Goal: Transaction & Acquisition: Purchase product/service

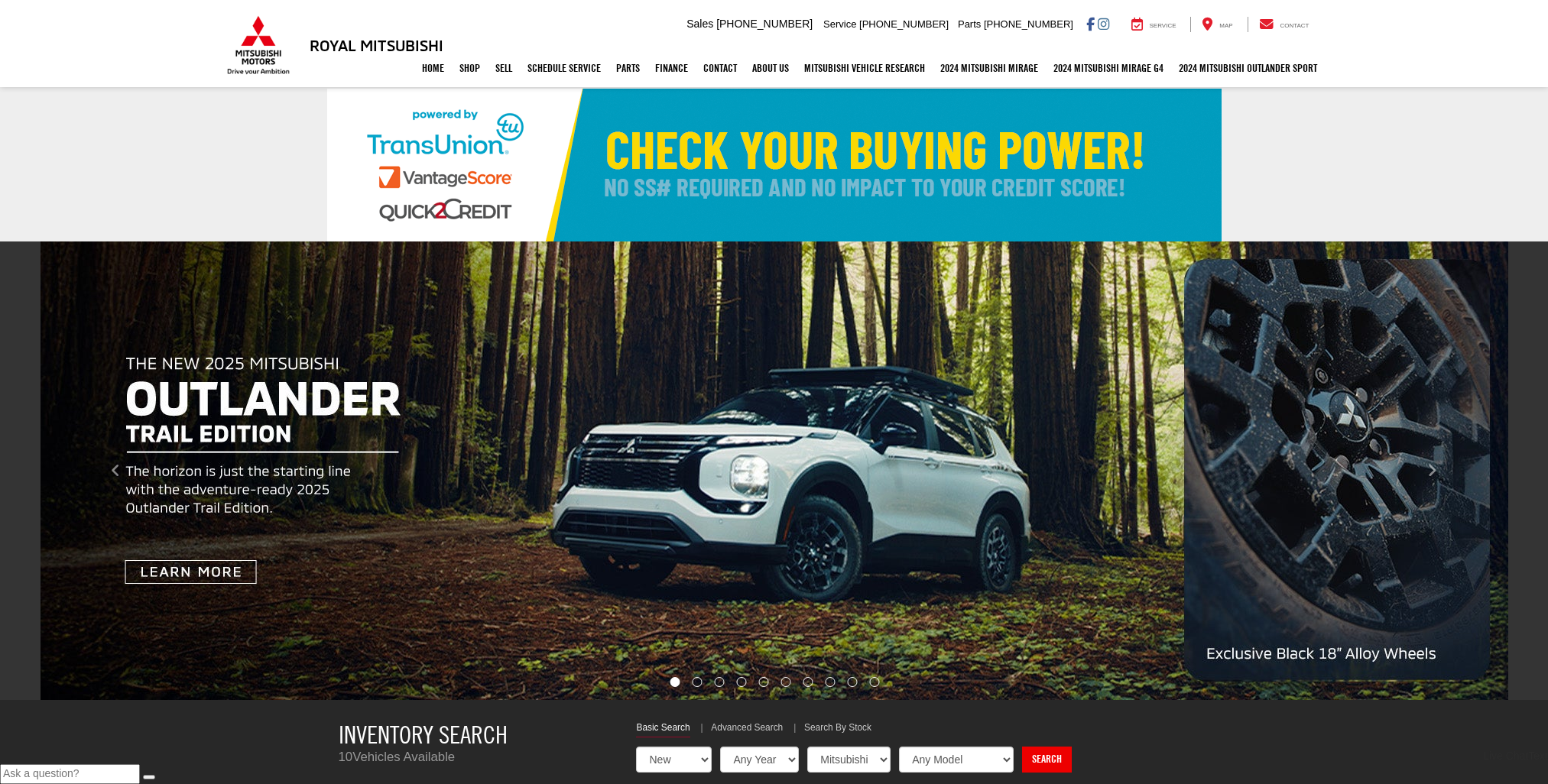
select select "Mitsubishi"
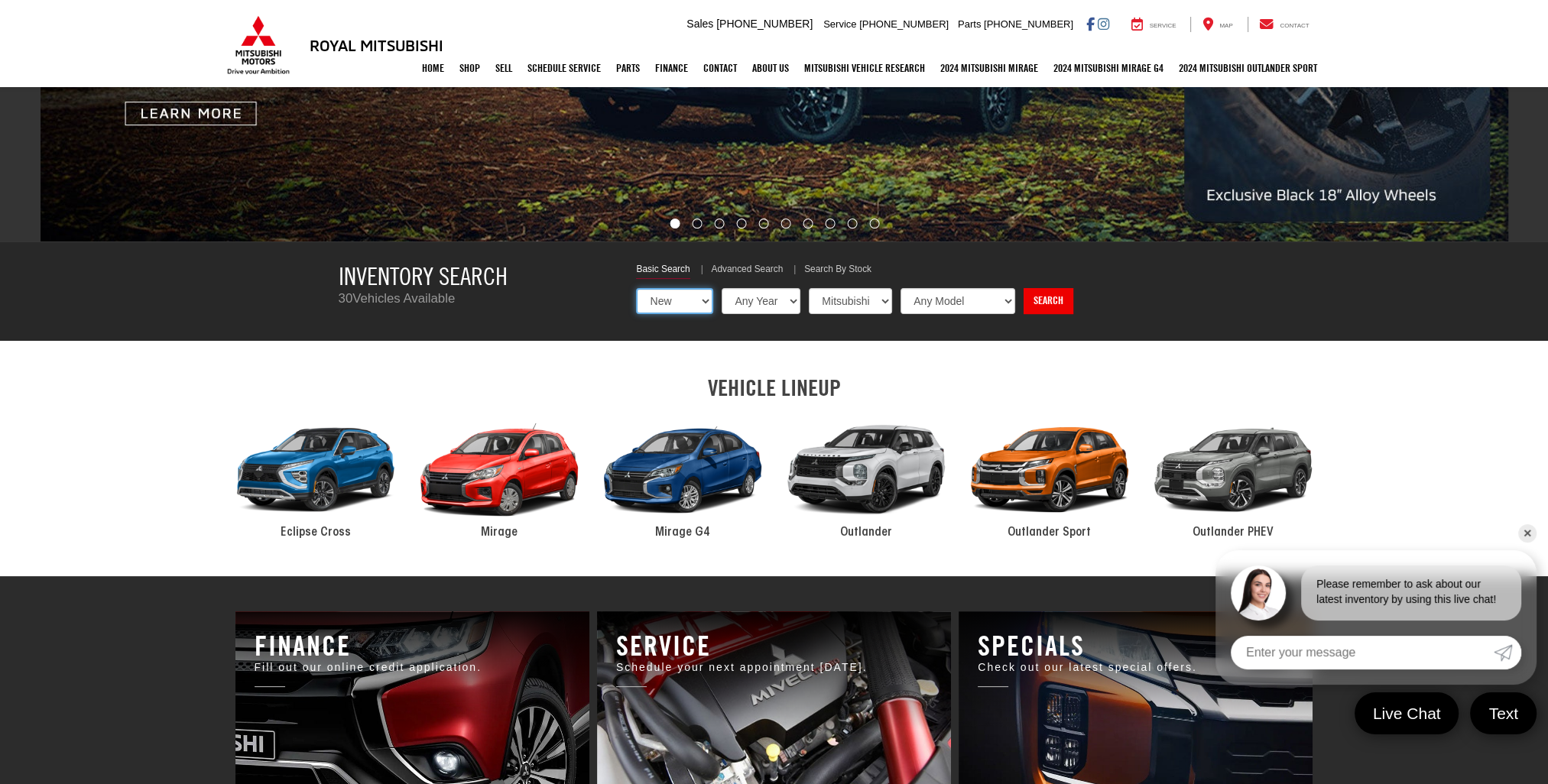
click at [700, 302] on select "New Used Certified" at bounding box center [674, 300] width 77 height 26
select select "Type:U"
click at [636, 288] on select "New Used Certified" at bounding box center [674, 300] width 77 height 26
select select "Choose Year from the dropdown"
select select "Choose Make from the dropdown"
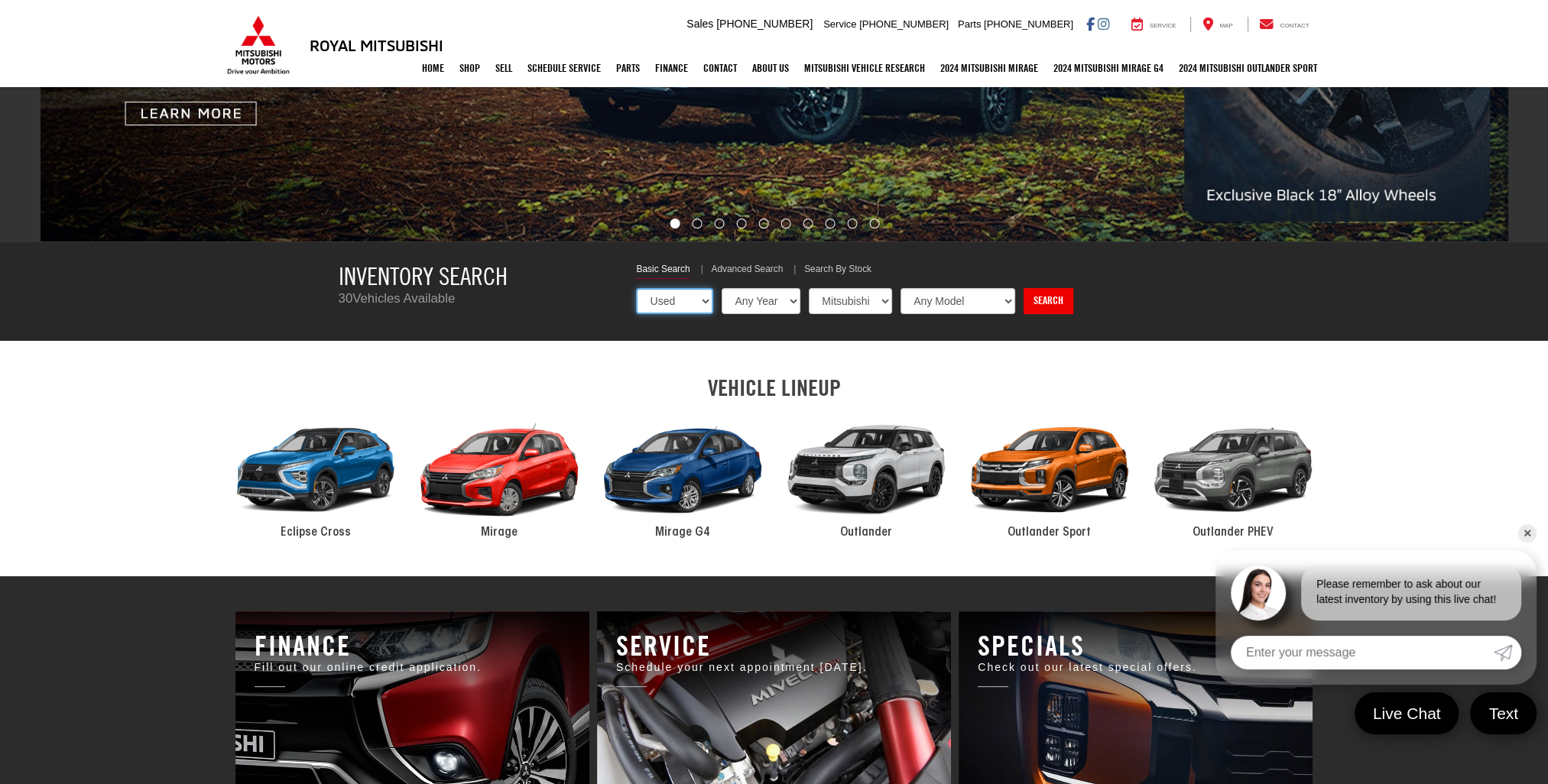
select select "Choose Model from the dropdown"
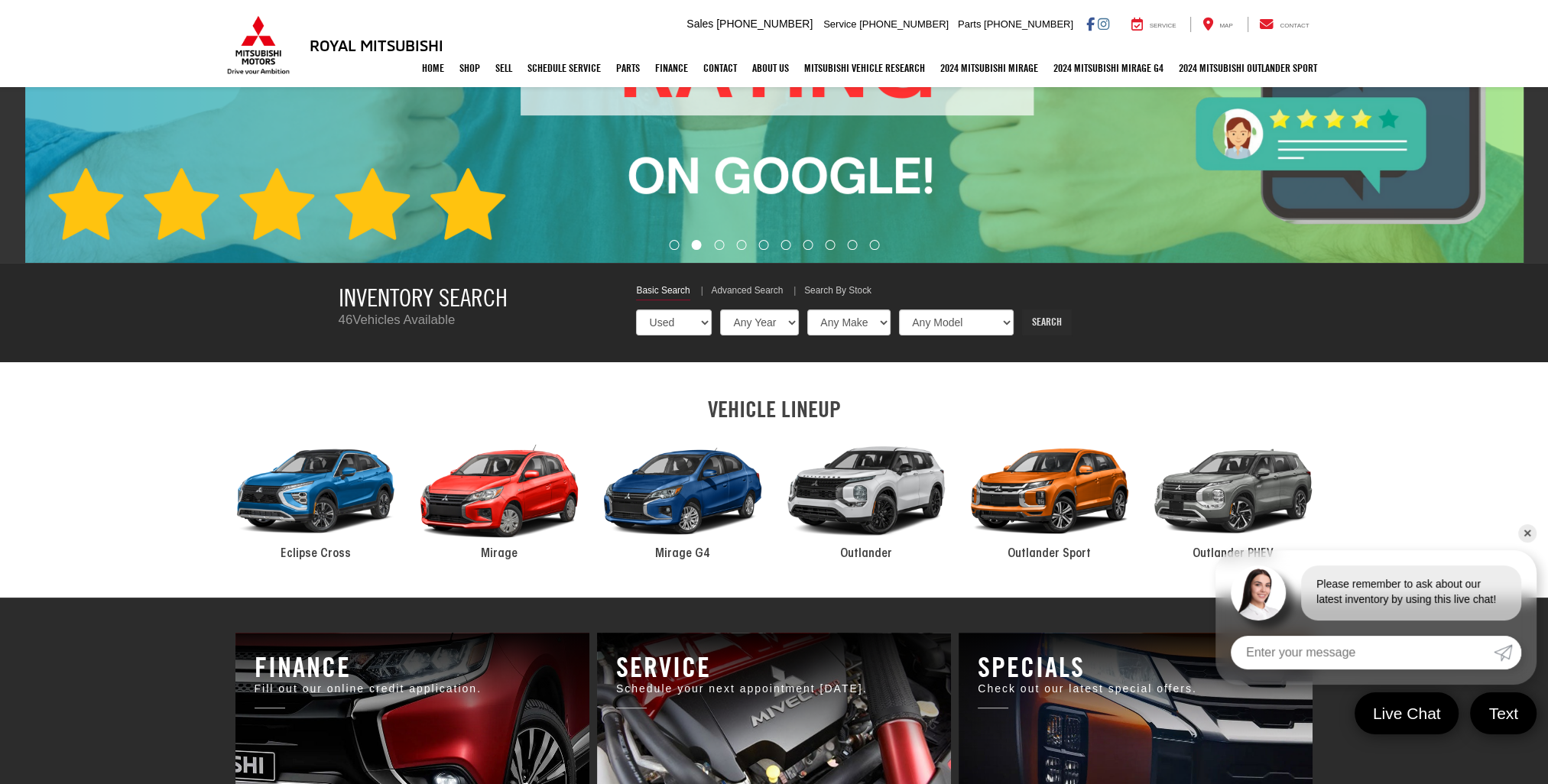
click at [1028, 318] on link "Search" at bounding box center [1047, 322] width 49 height 26
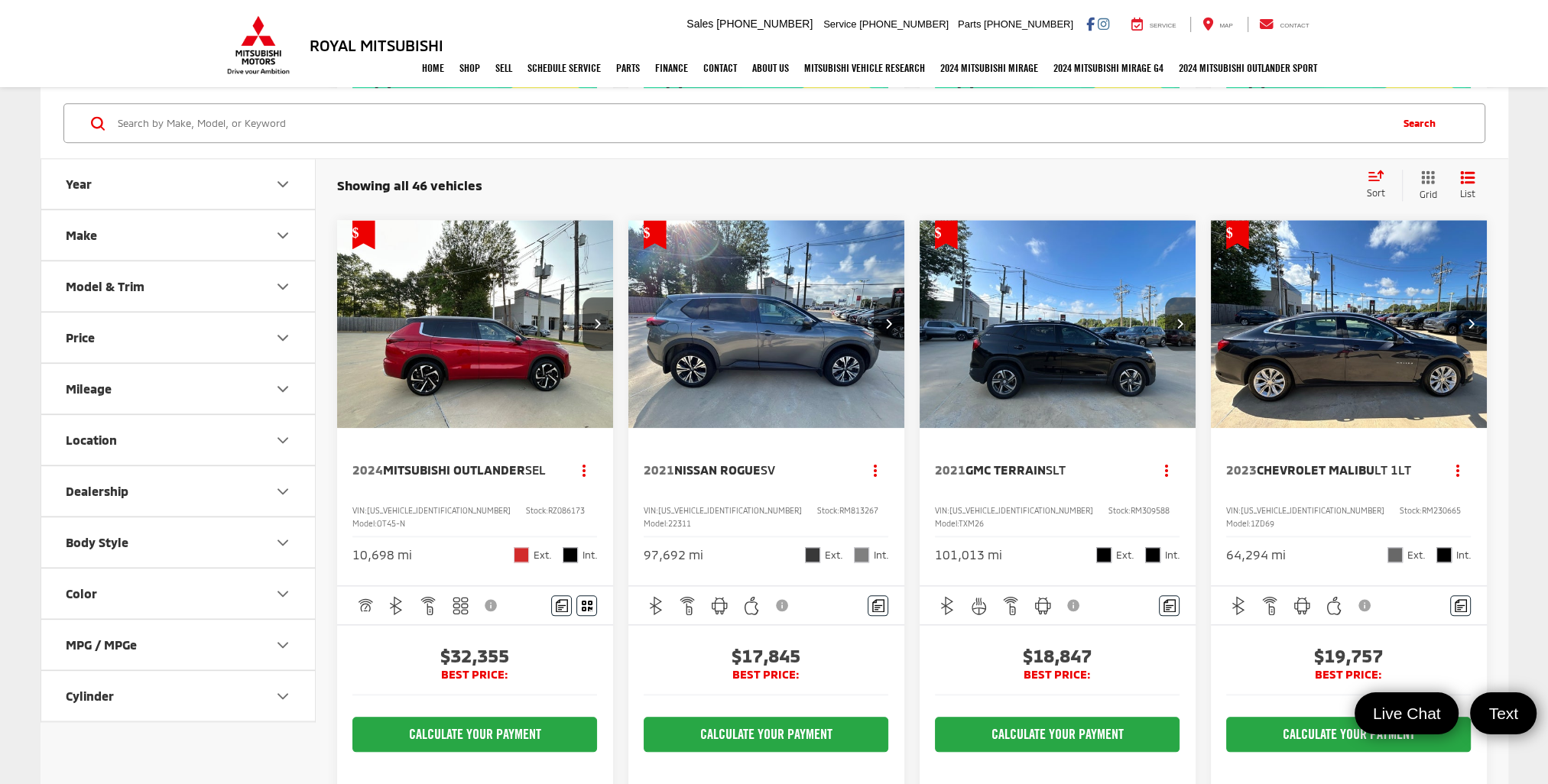
scroll to position [2139, 0]
click at [724, 343] on img "2021 Nissan Rogue SV 0" at bounding box center [766, 323] width 279 height 208
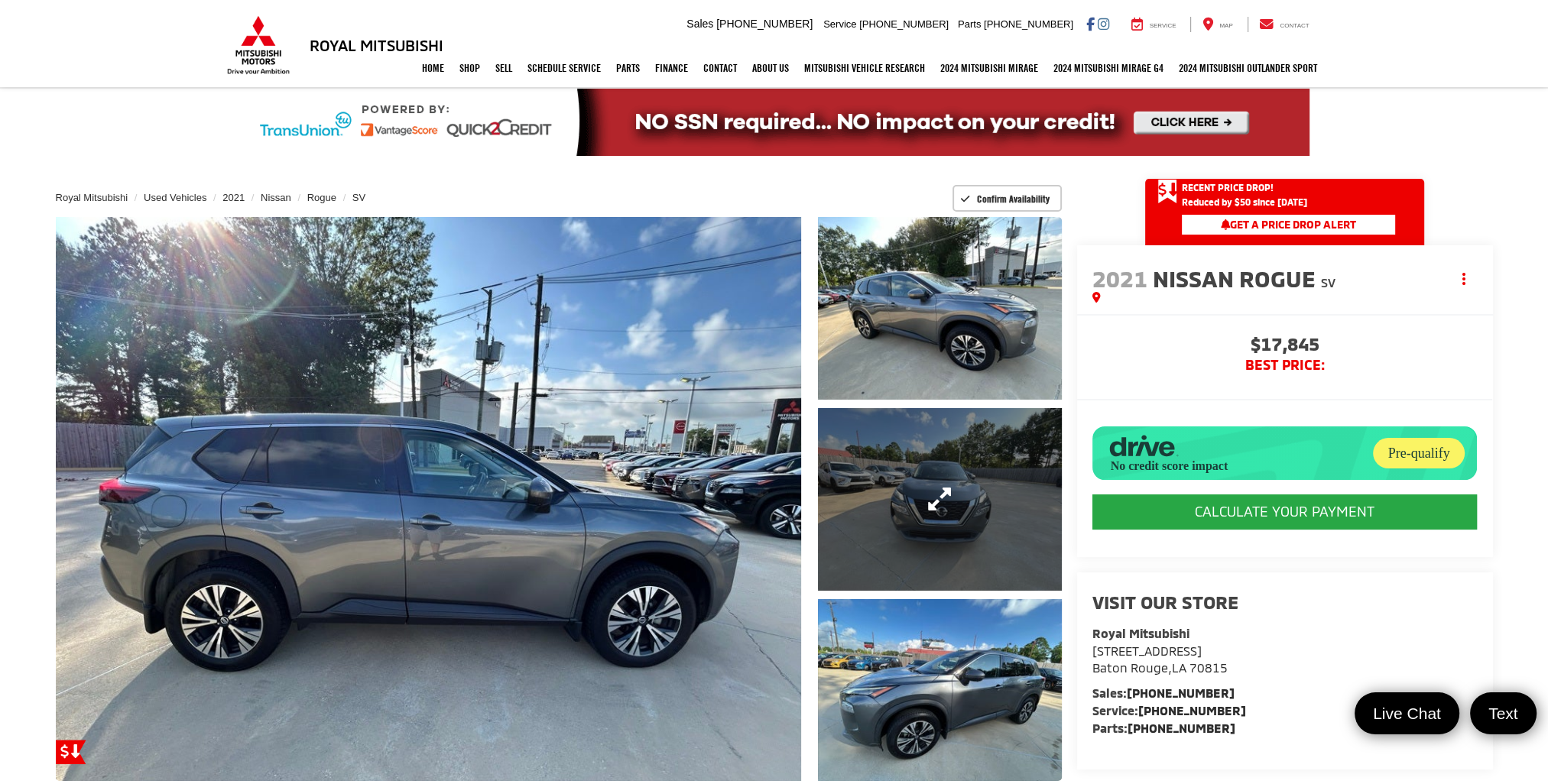
click at [913, 502] on link "Expand Photo 2" at bounding box center [939, 499] width 243 height 182
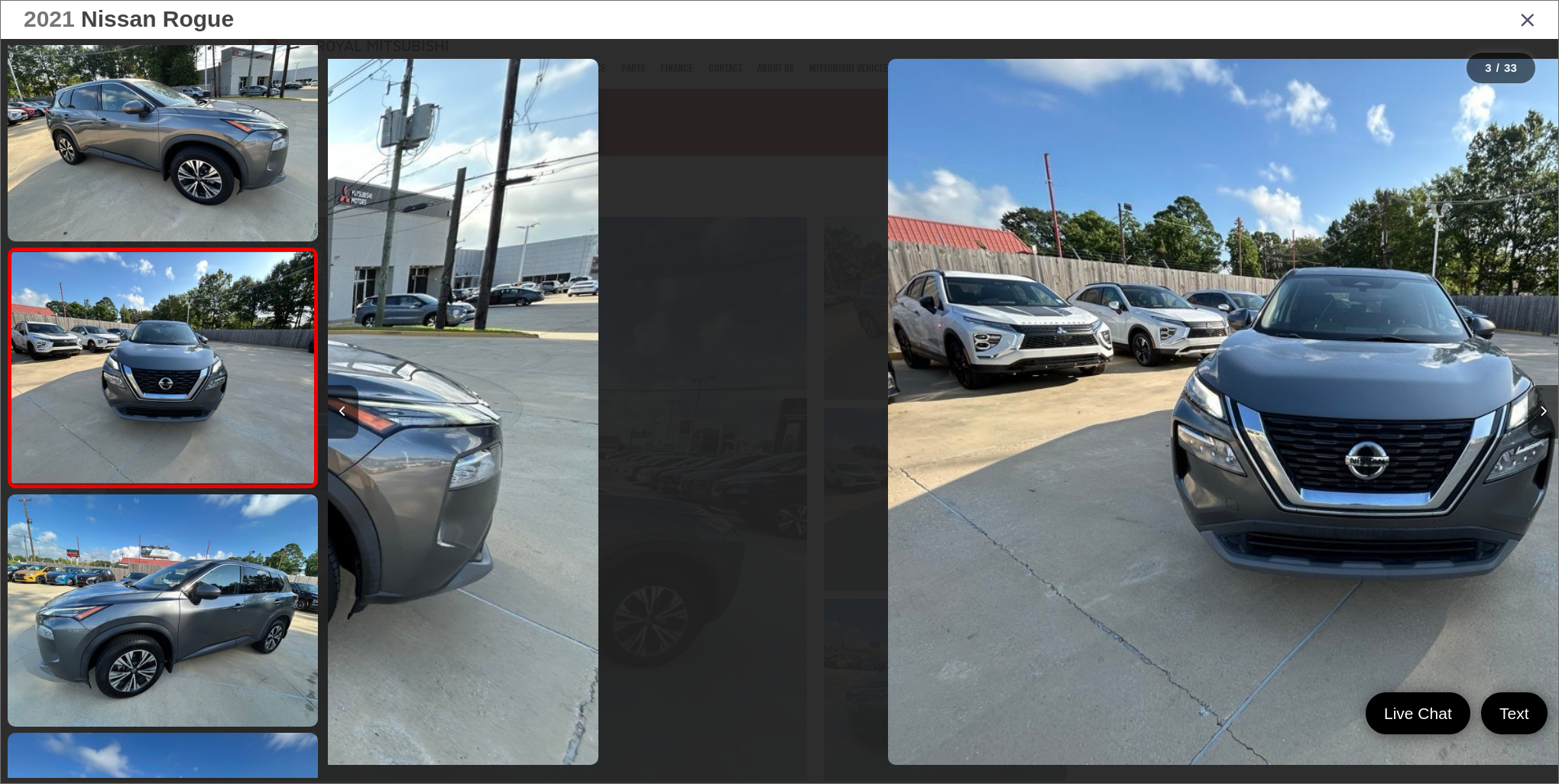
scroll to position [0, 2461]
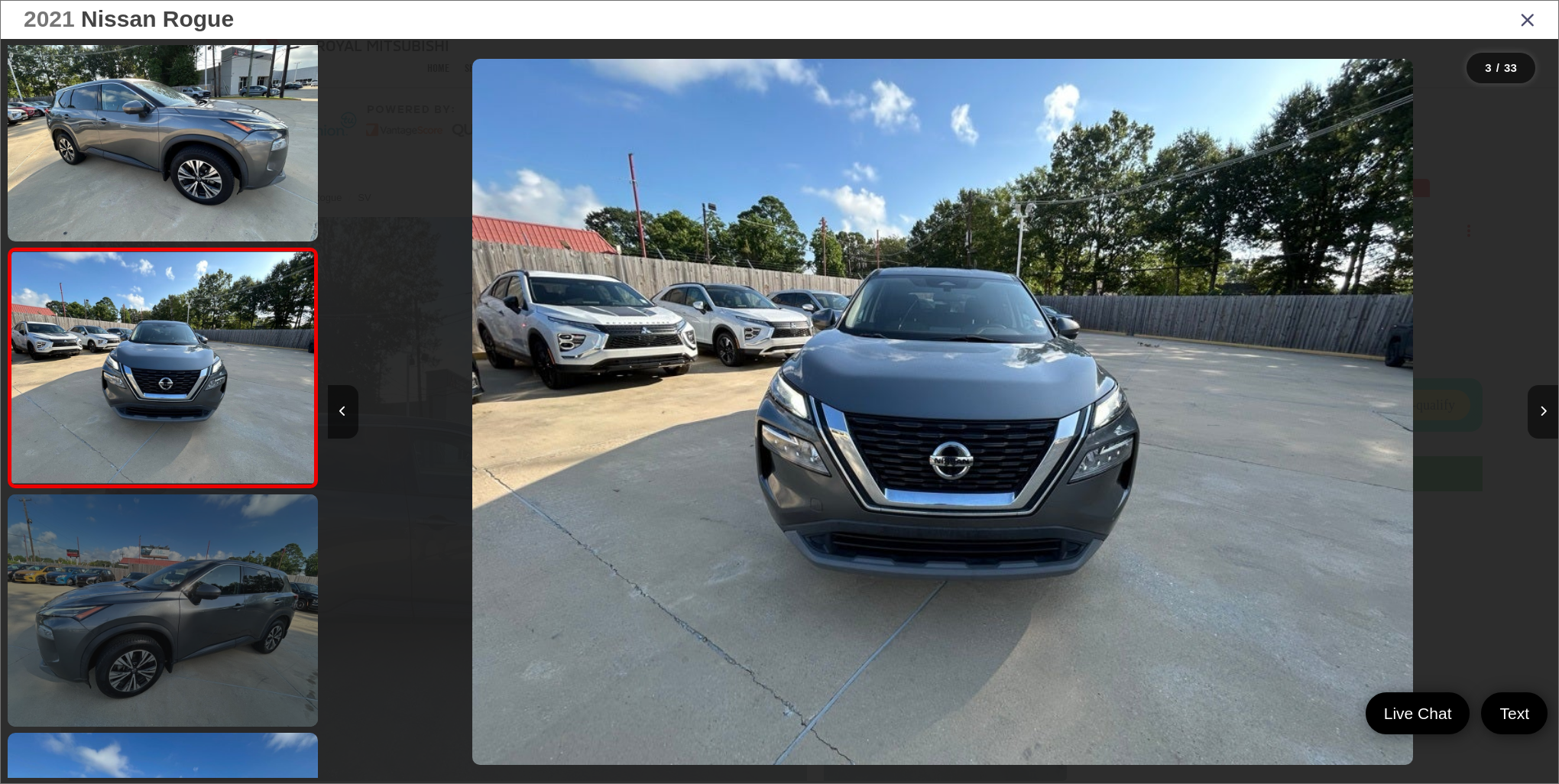
click at [236, 621] on link at bounding box center [163, 610] width 310 height 232
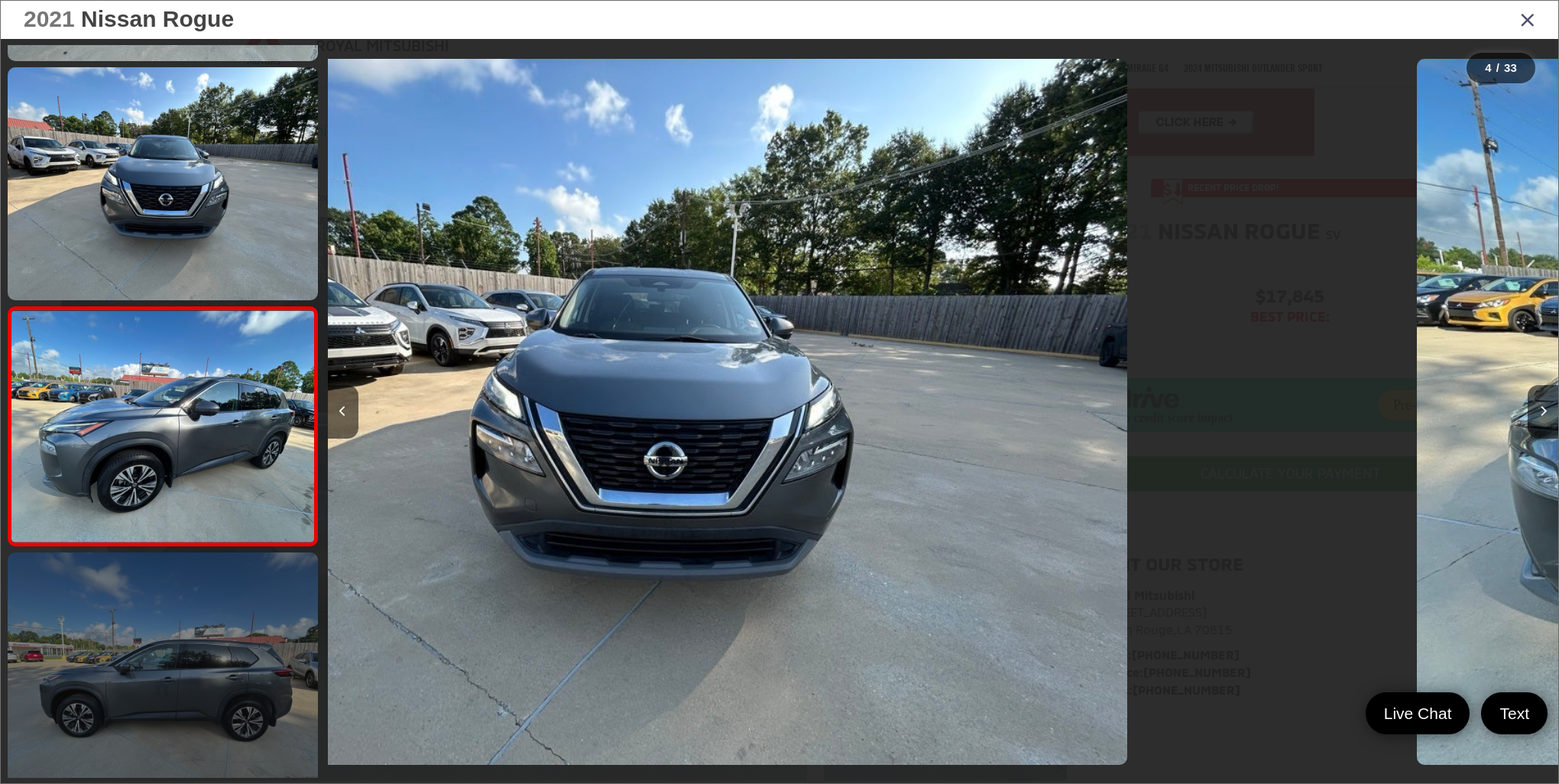
scroll to position [513, 0]
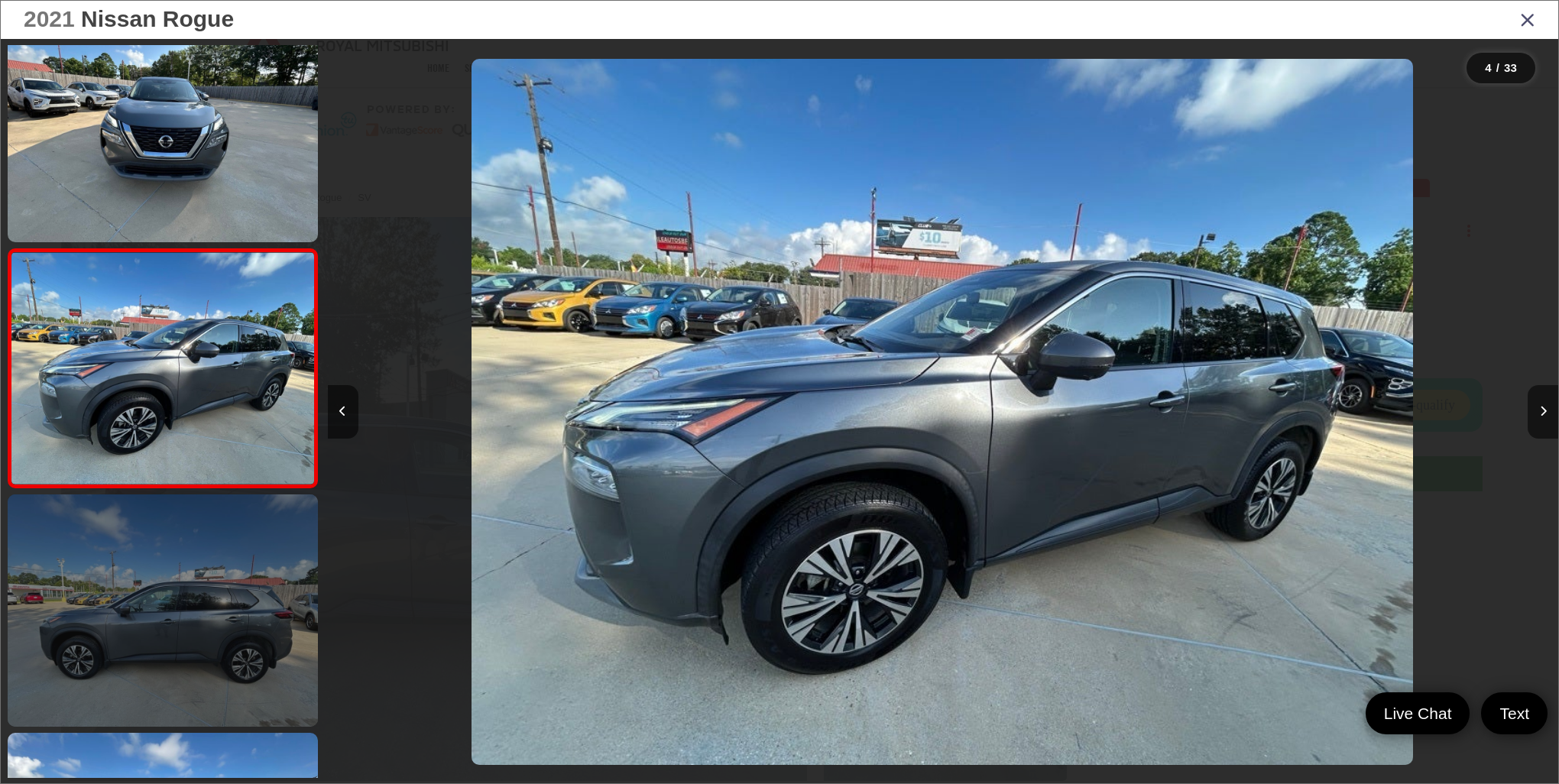
click at [223, 628] on link at bounding box center [163, 610] width 310 height 232
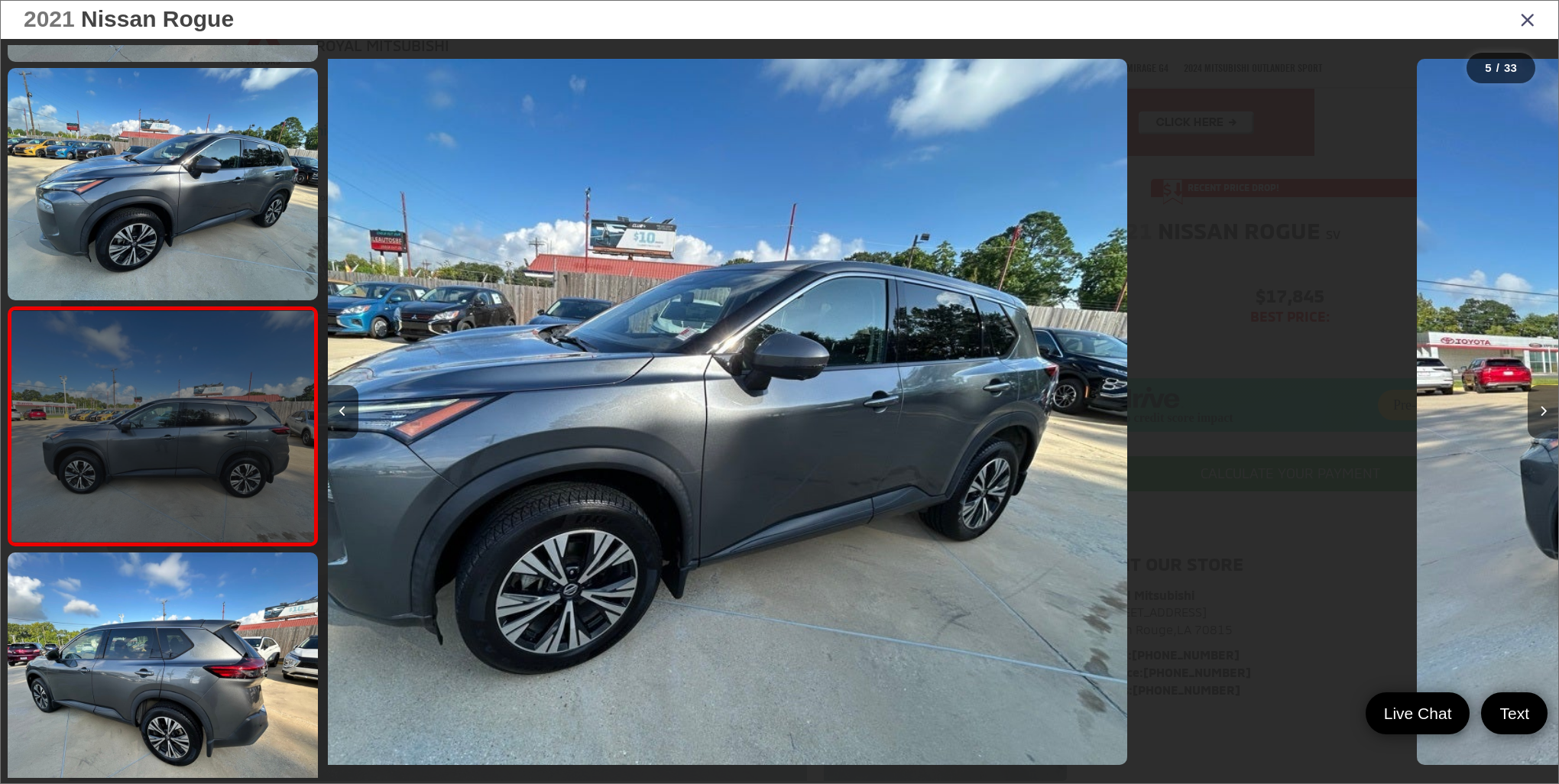
scroll to position [752, 0]
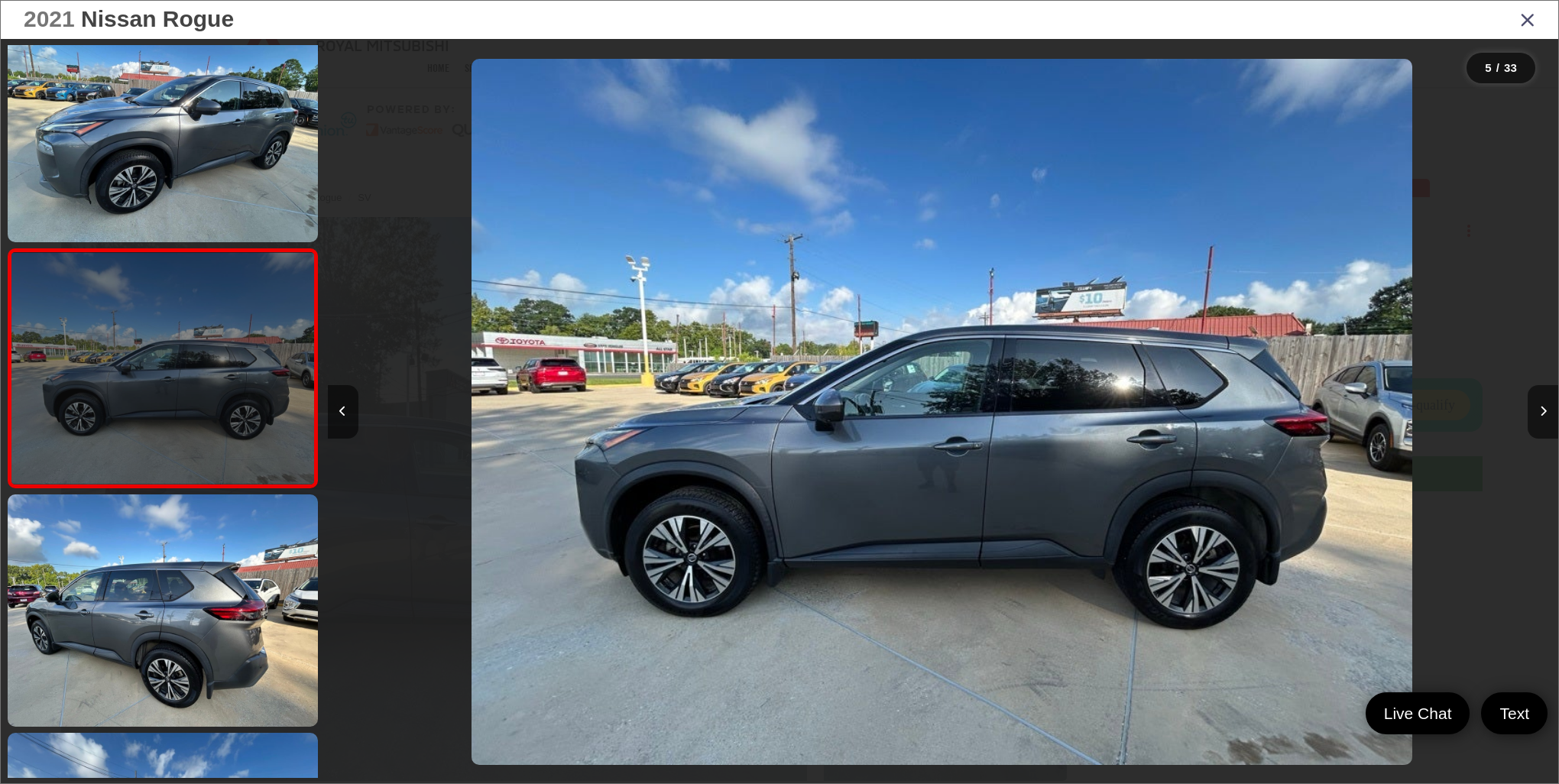
click at [223, 628] on link at bounding box center [163, 610] width 310 height 232
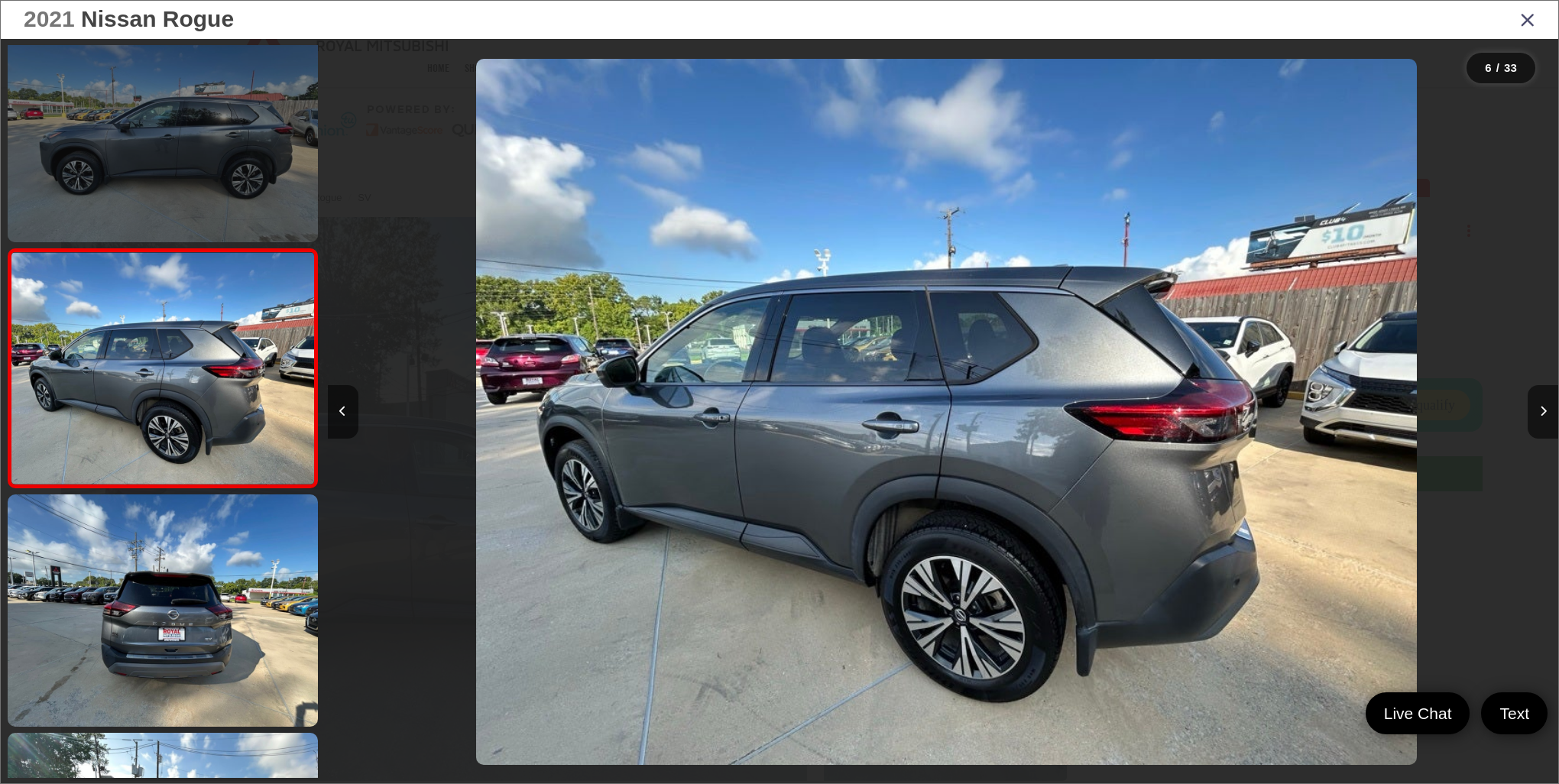
scroll to position [0, 6154]
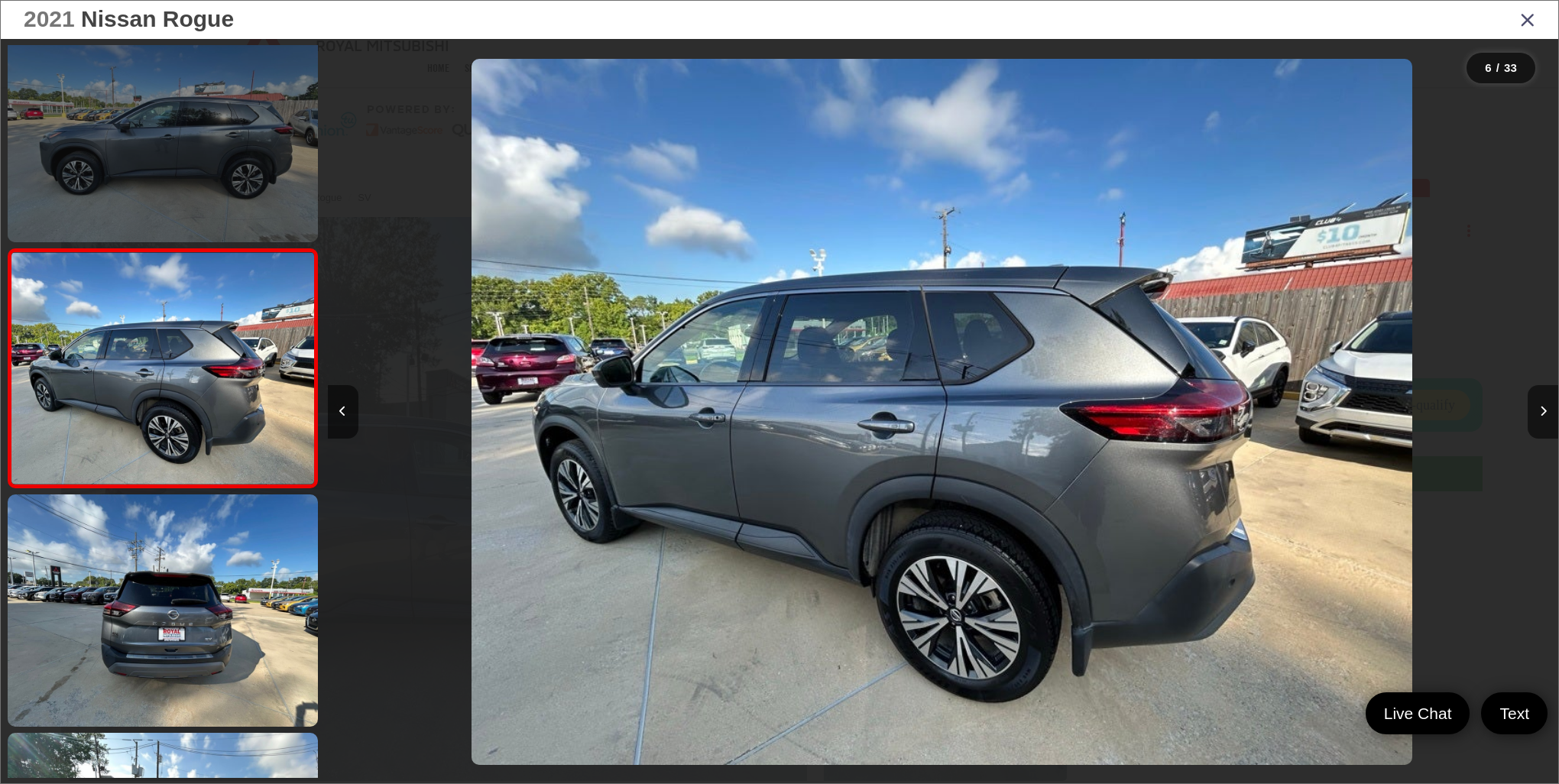
click at [223, 628] on link at bounding box center [163, 610] width 310 height 232
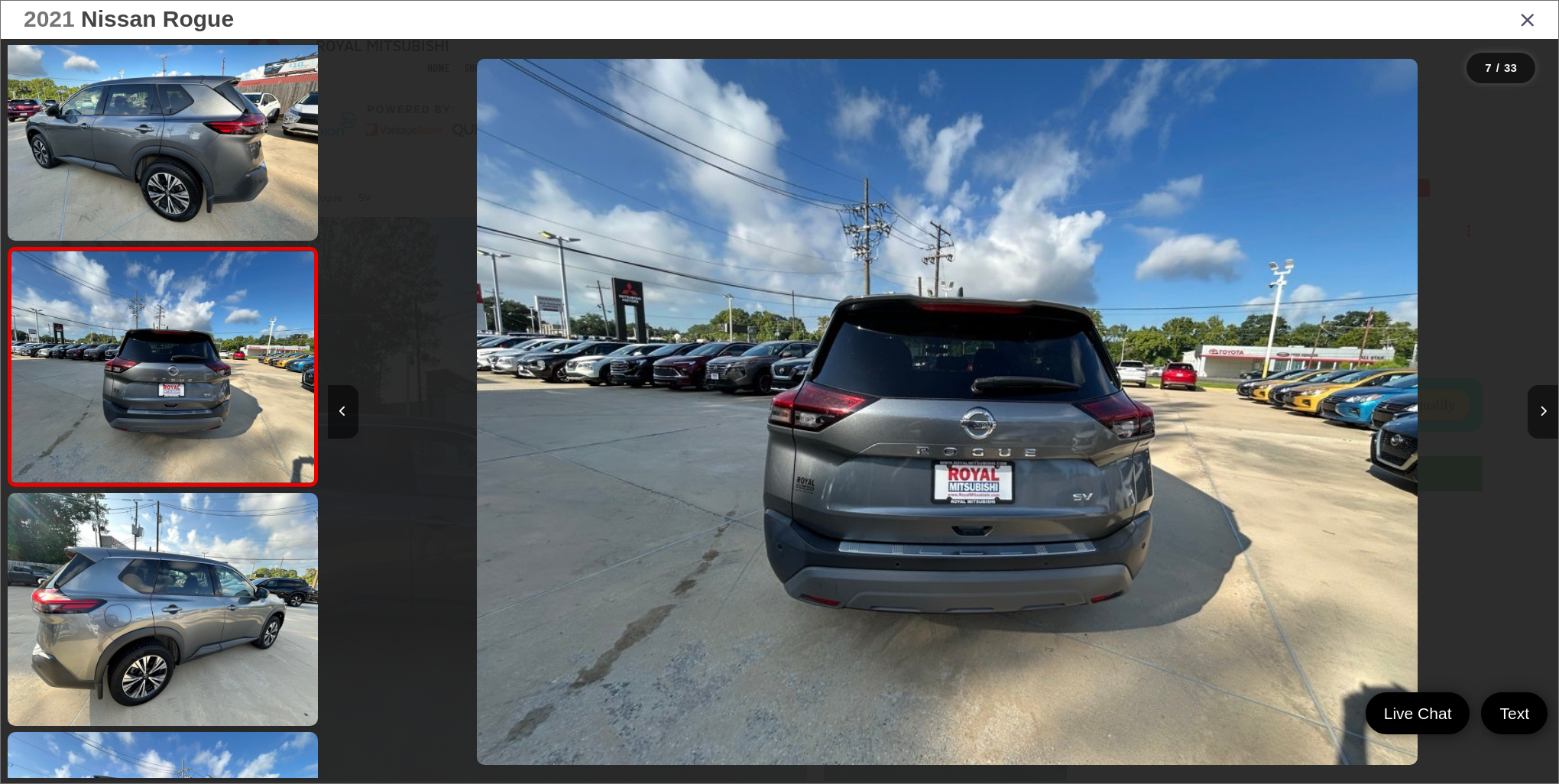
scroll to position [0, 7385]
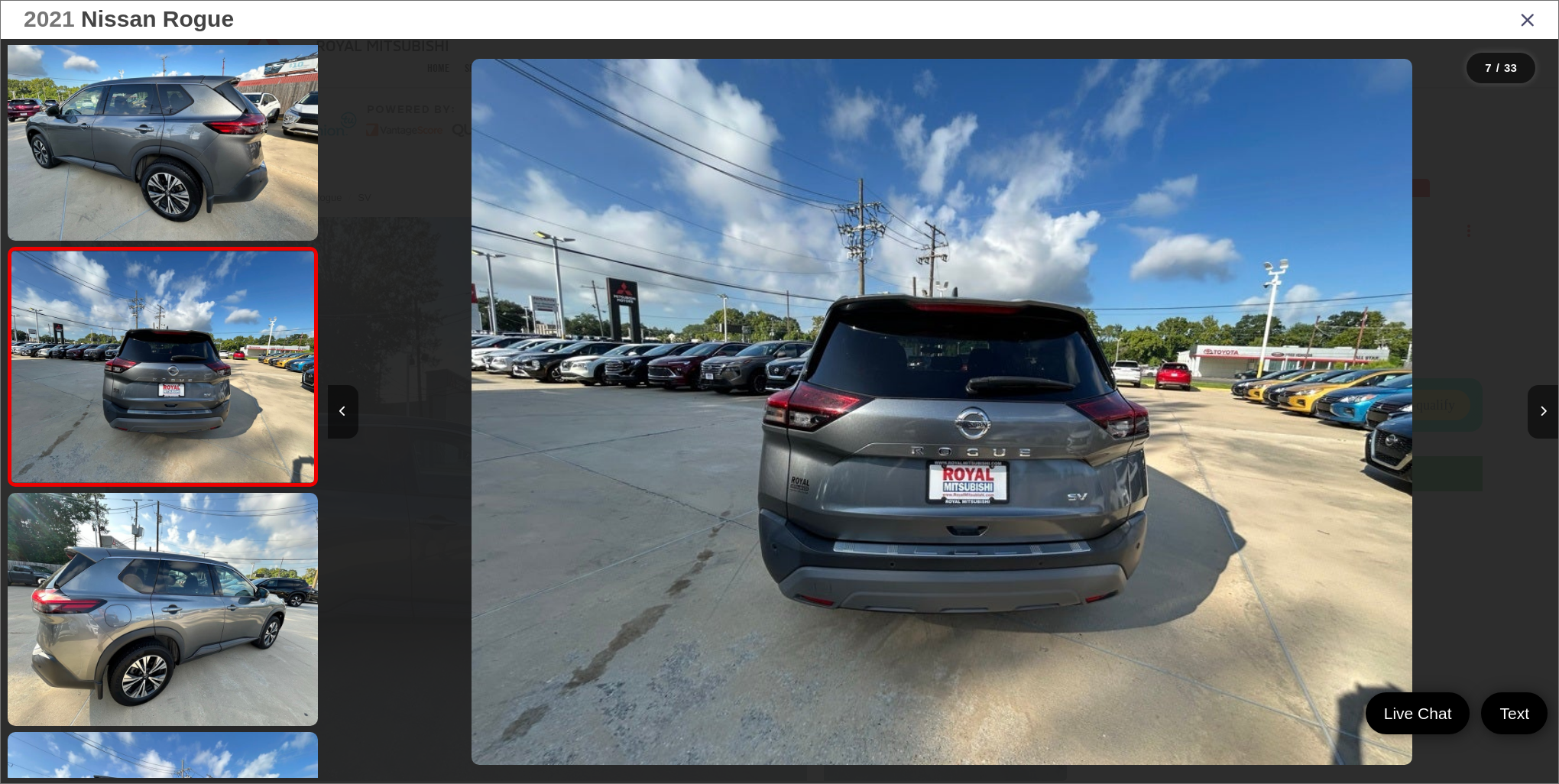
click at [223, 628] on link at bounding box center [163, 608] width 310 height 232
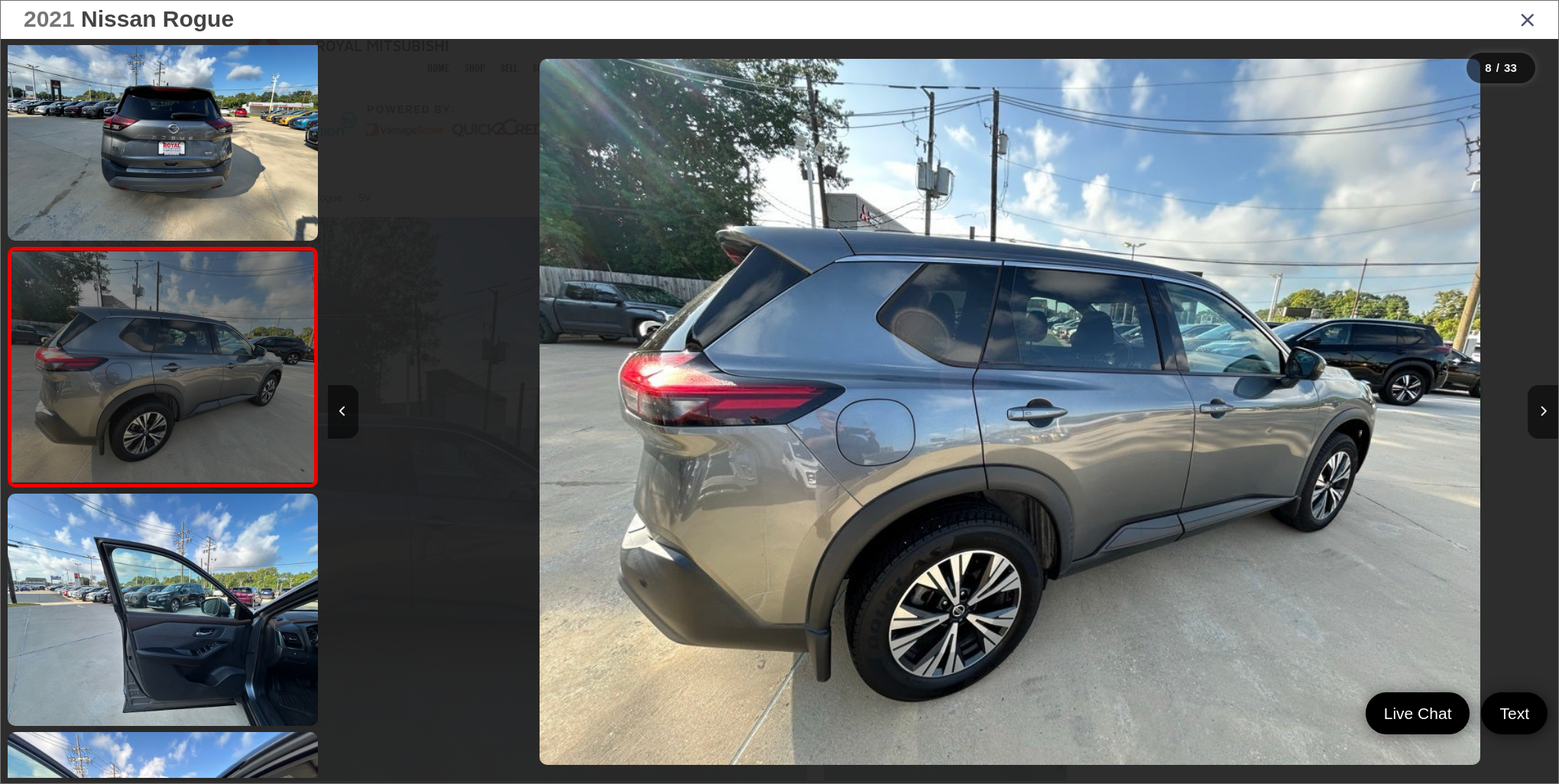
scroll to position [0, 8616]
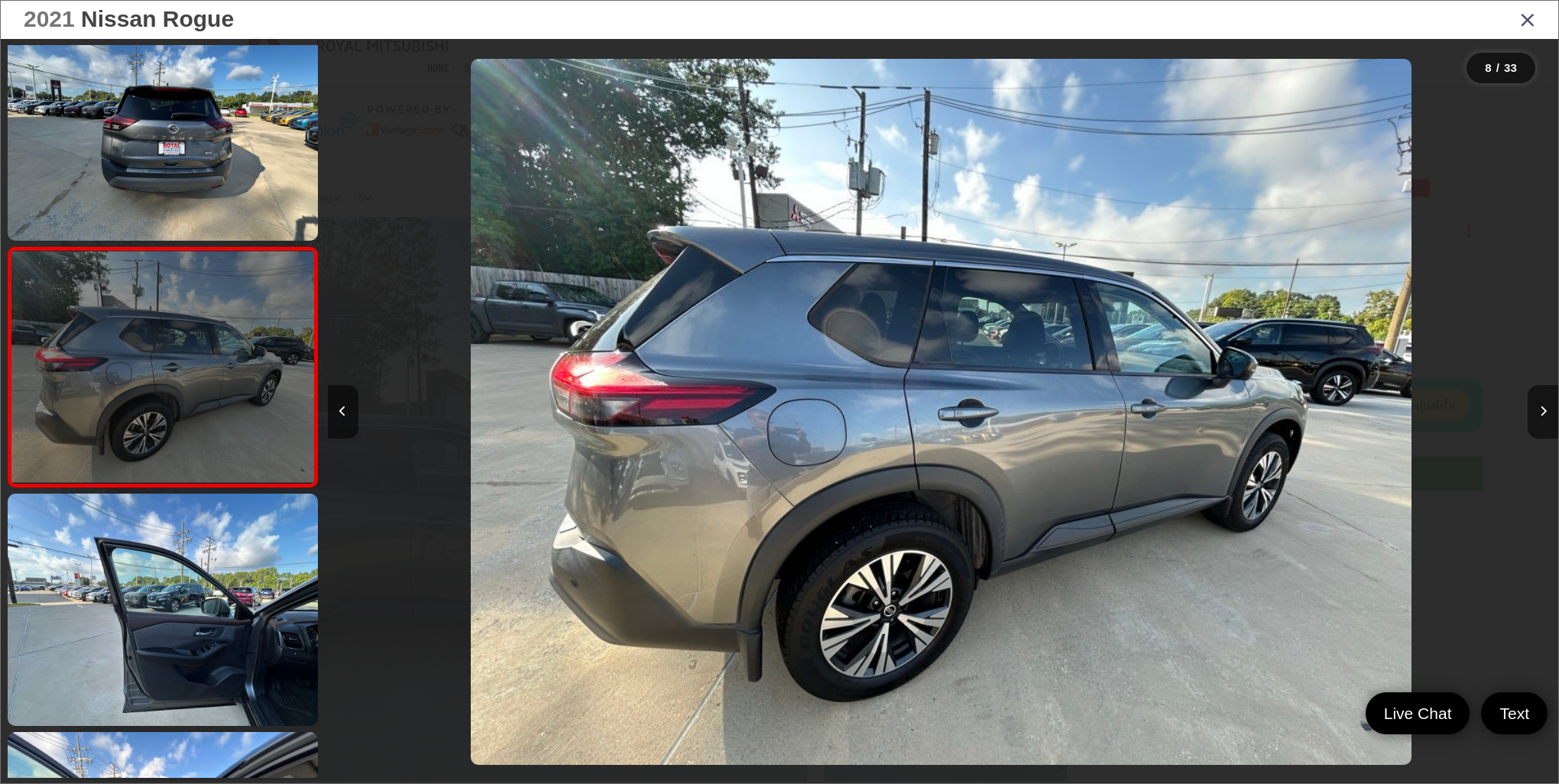
click at [223, 629] on link at bounding box center [163, 609] width 310 height 232
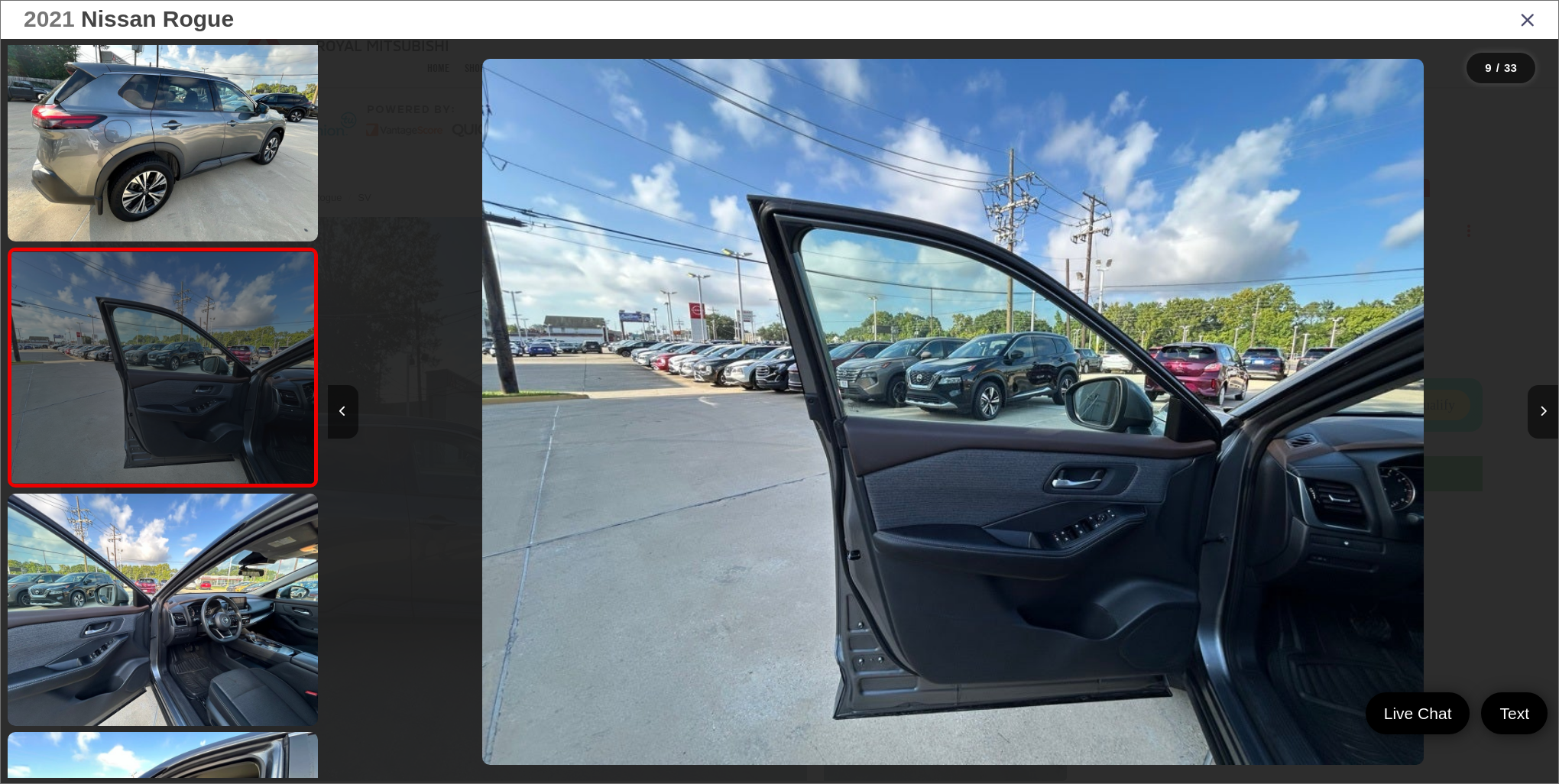
scroll to position [0, 9846]
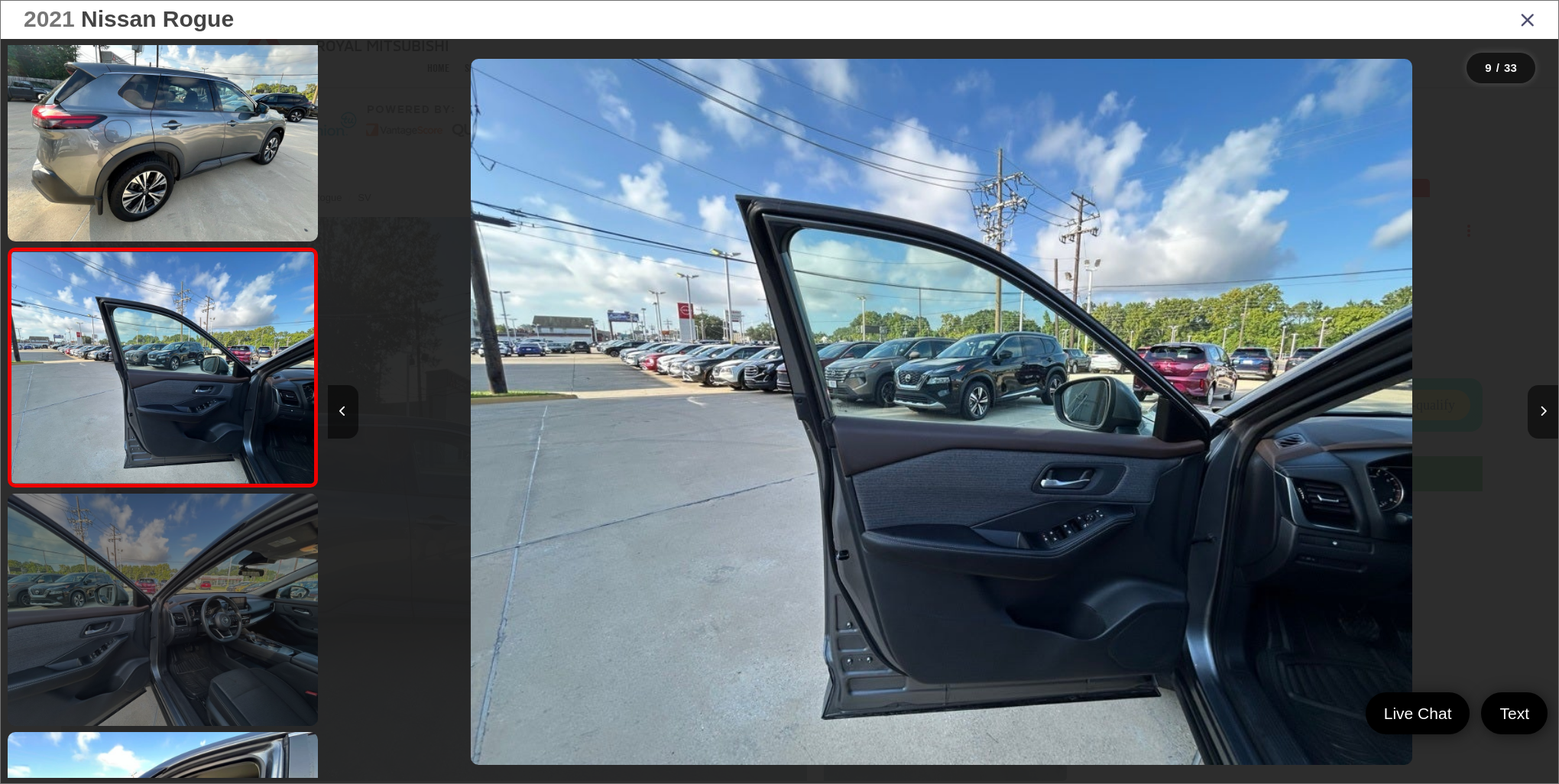
click at [223, 625] on link at bounding box center [163, 609] width 310 height 232
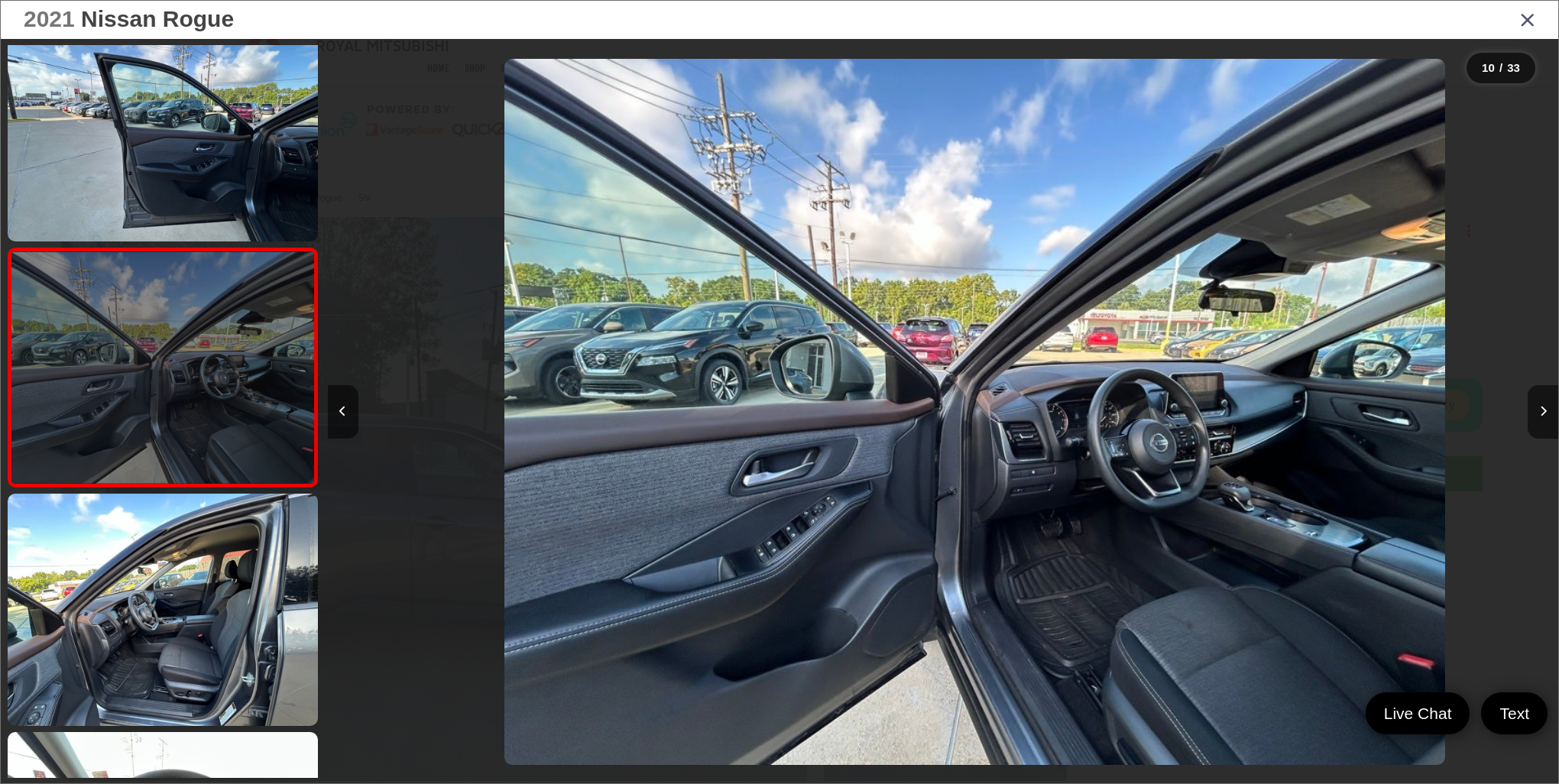
scroll to position [0, 11077]
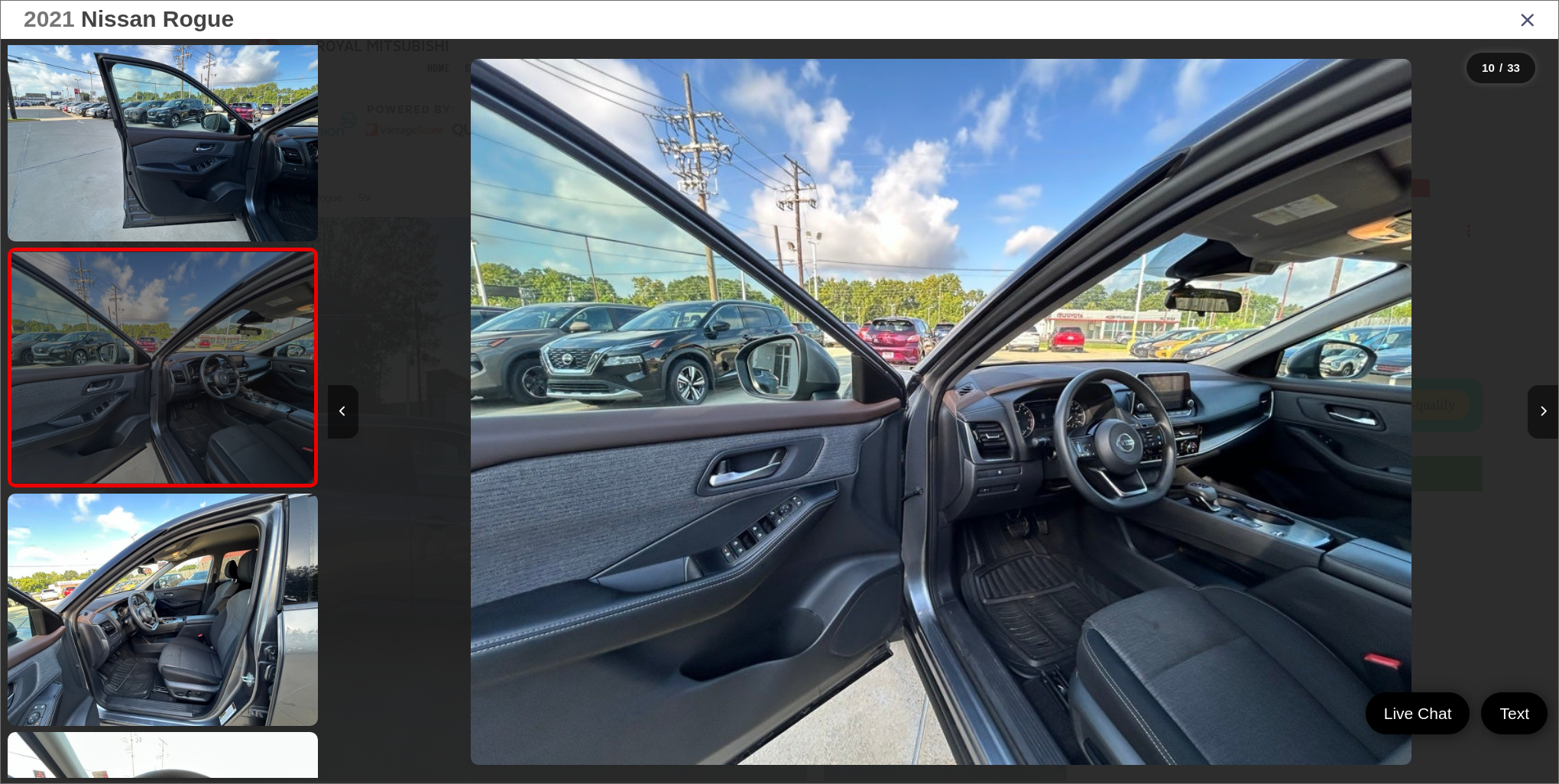
click at [223, 626] on link at bounding box center [163, 609] width 310 height 232
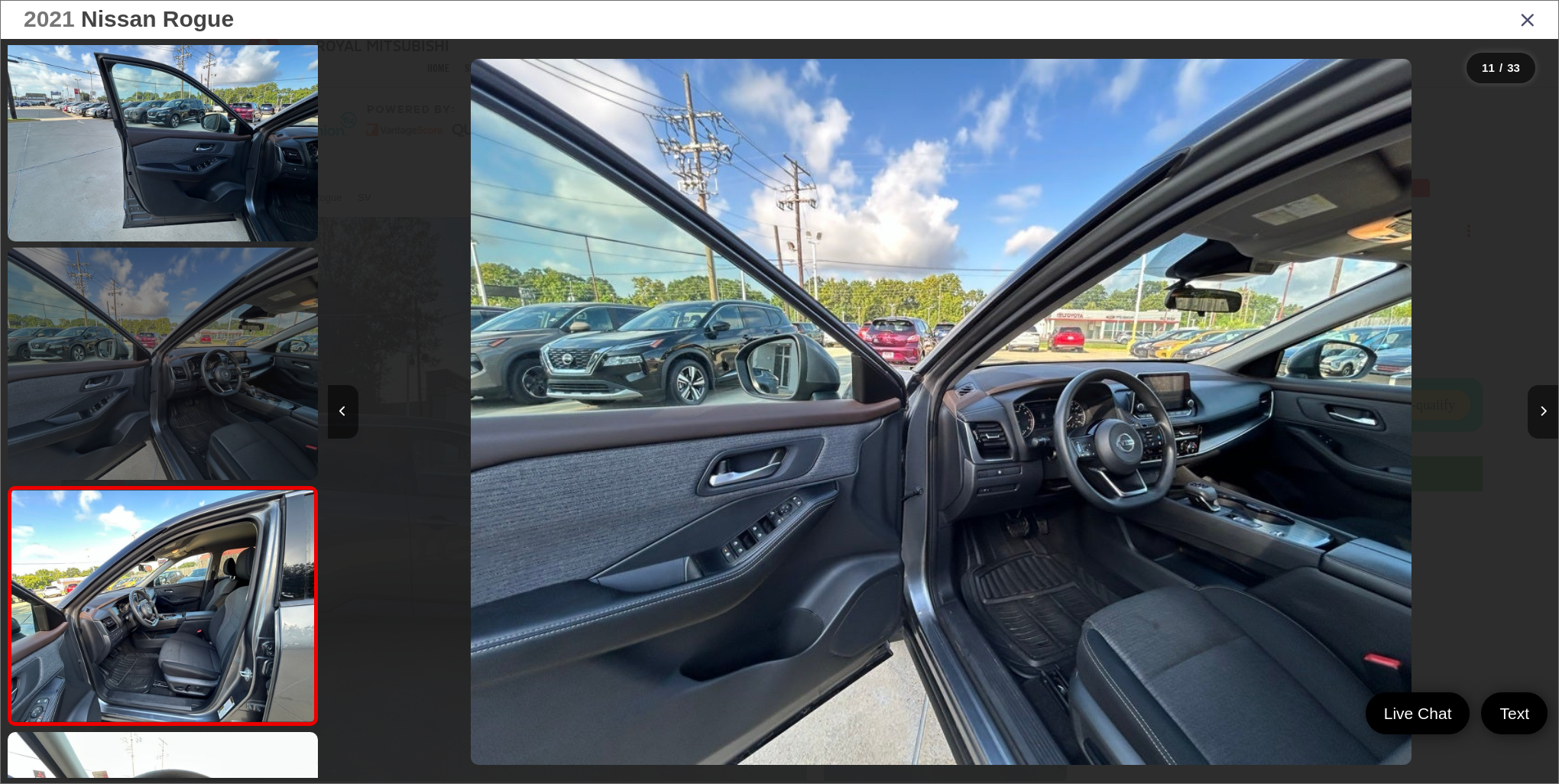
scroll to position [0, 0]
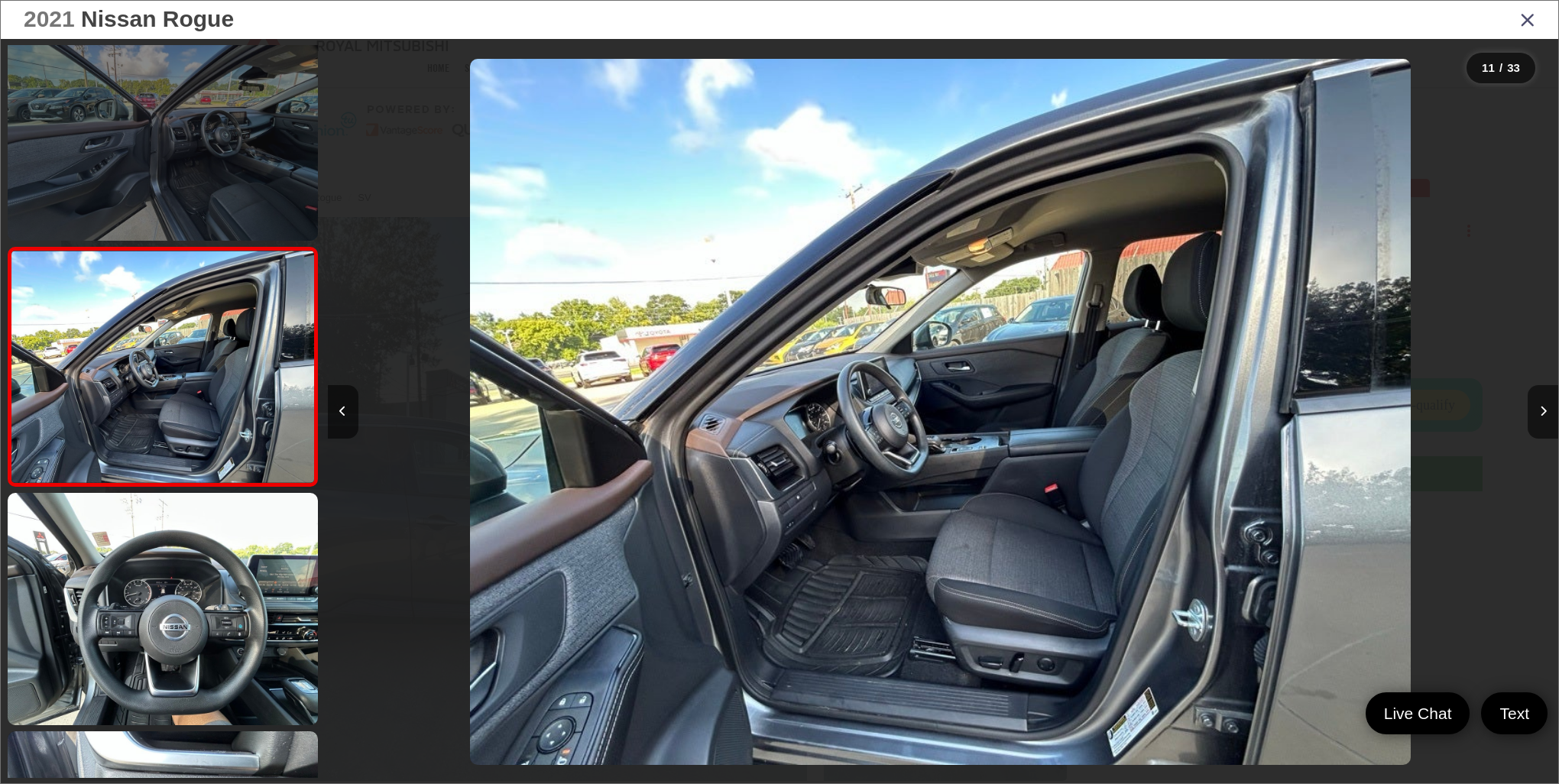
click at [223, 626] on link at bounding box center [163, 608] width 310 height 232
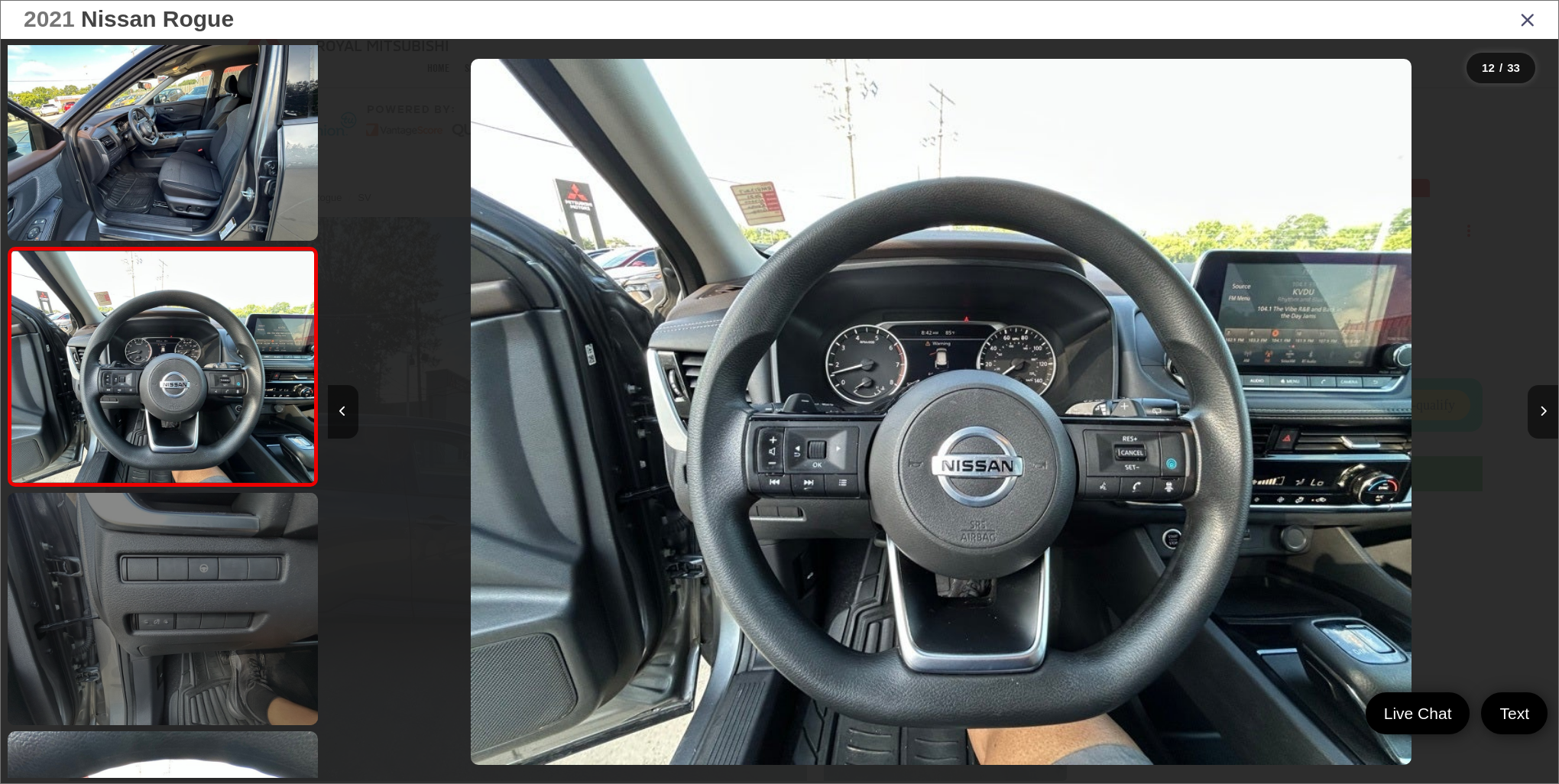
click at [224, 626] on link at bounding box center [163, 608] width 310 height 232
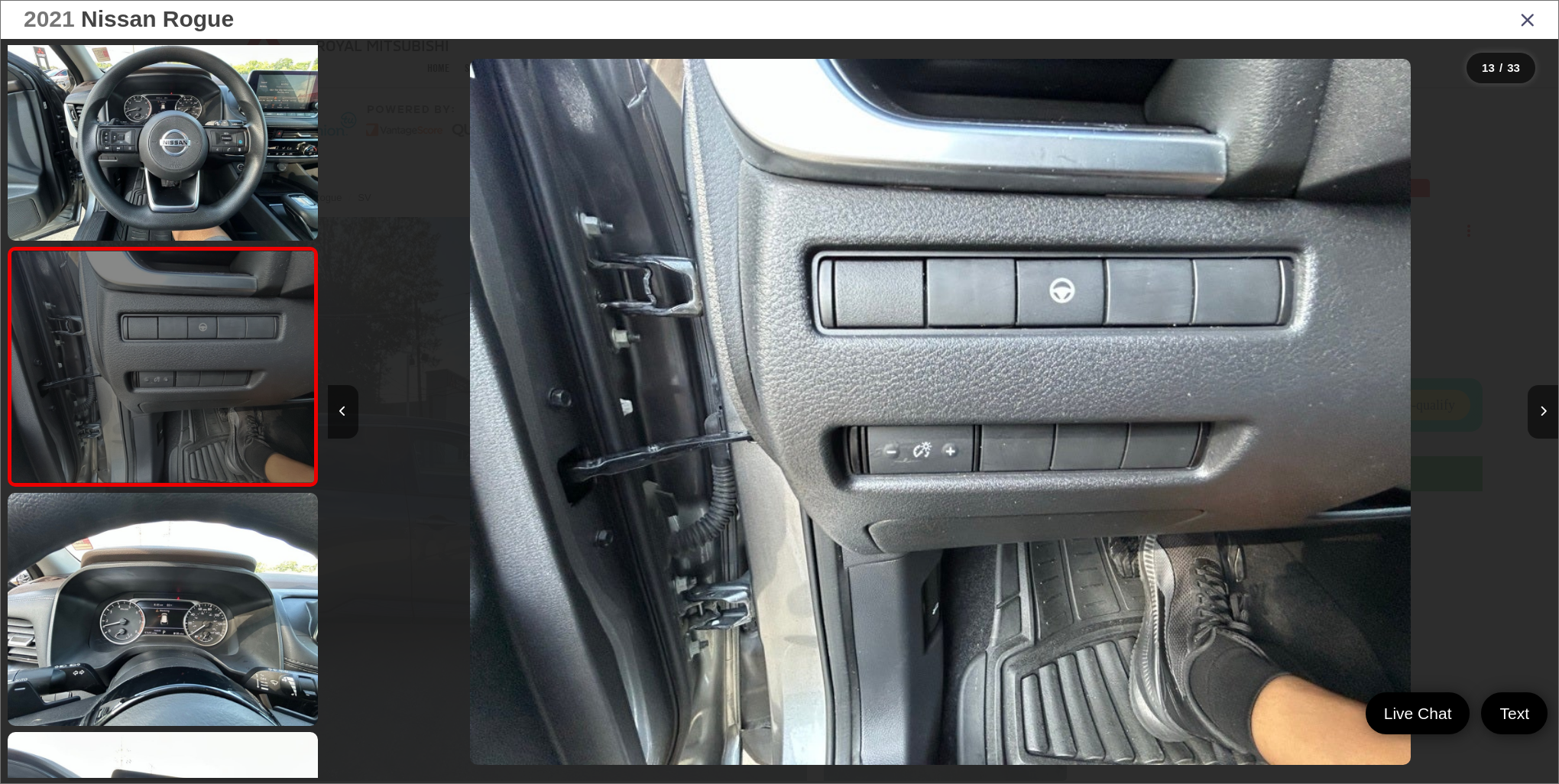
click at [224, 626] on link at bounding box center [163, 608] width 310 height 232
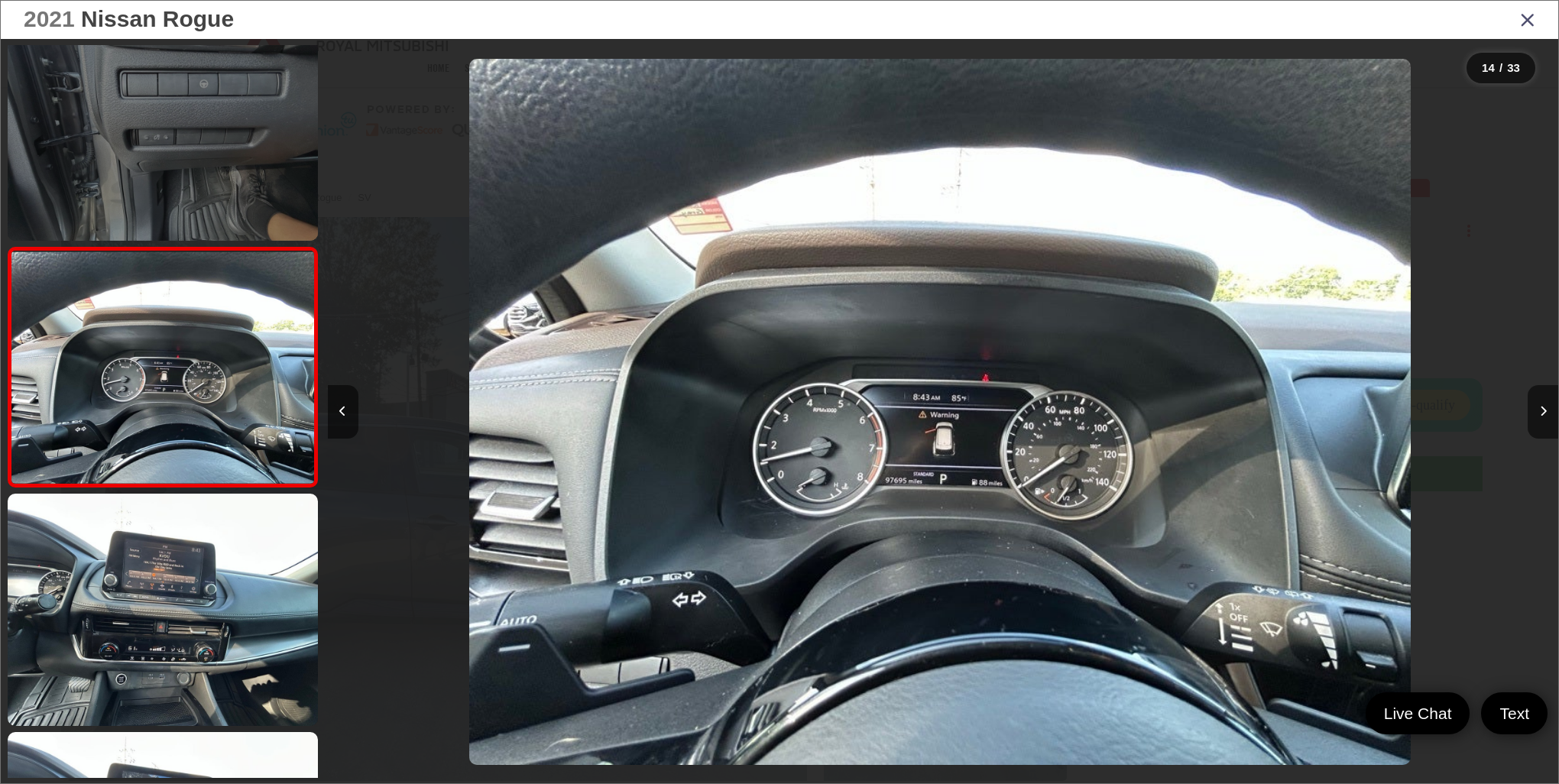
click at [224, 626] on link at bounding box center [163, 609] width 310 height 232
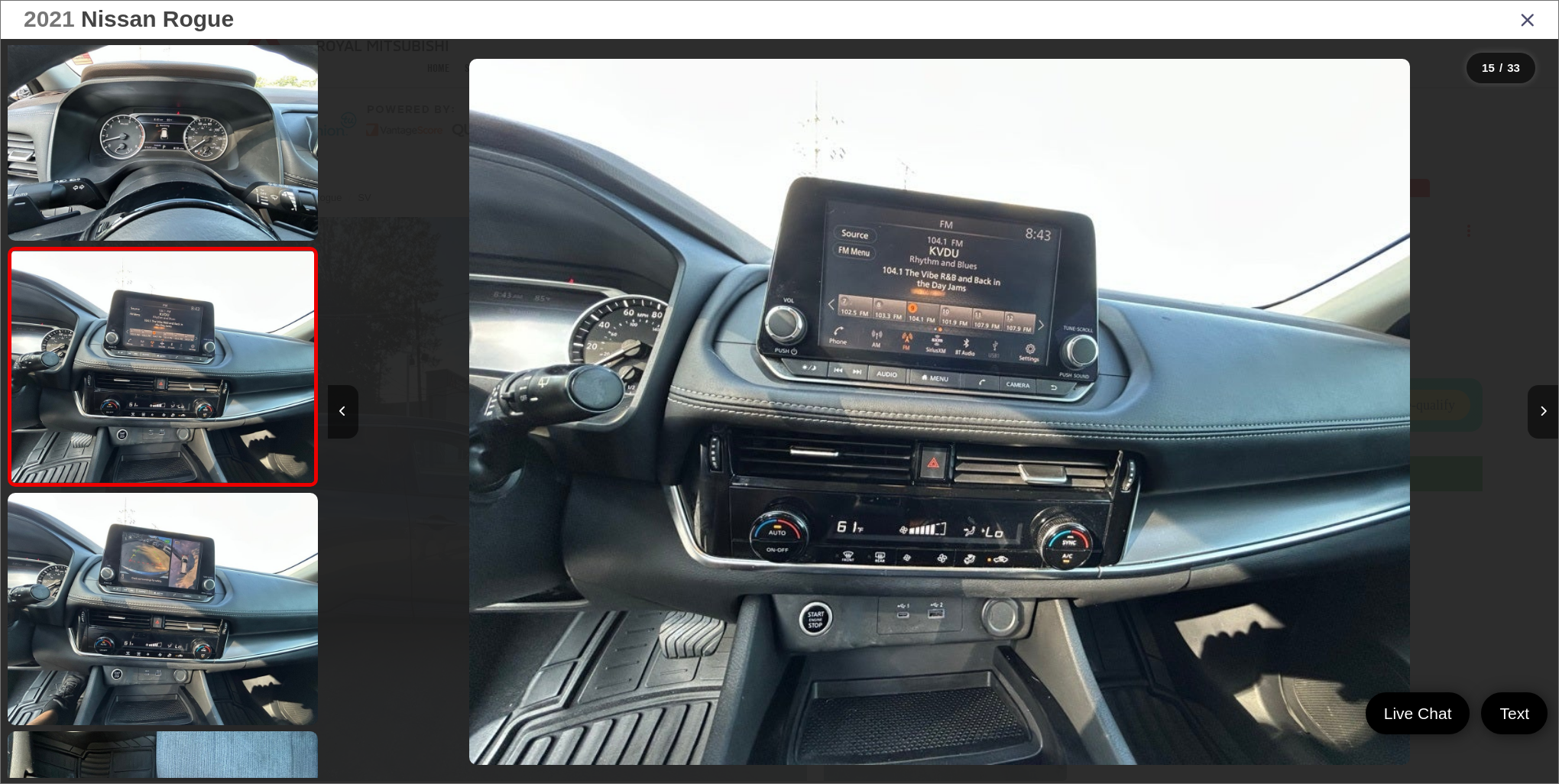
click at [224, 626] on link at bounding box center [163, 608] width 310 height 232
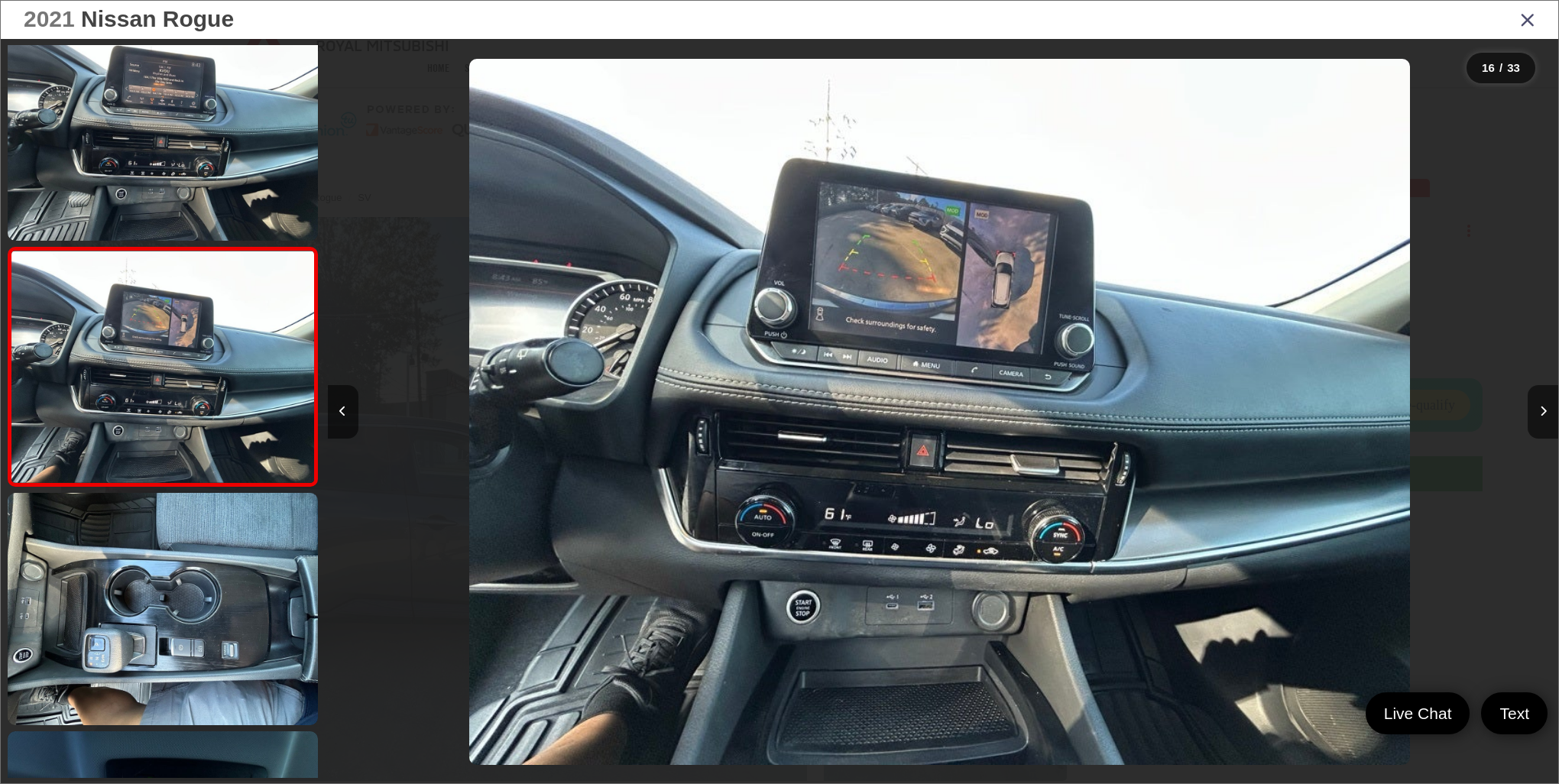
click at [224, 626] on link at bounding box center [163, 608] width 310 height 232
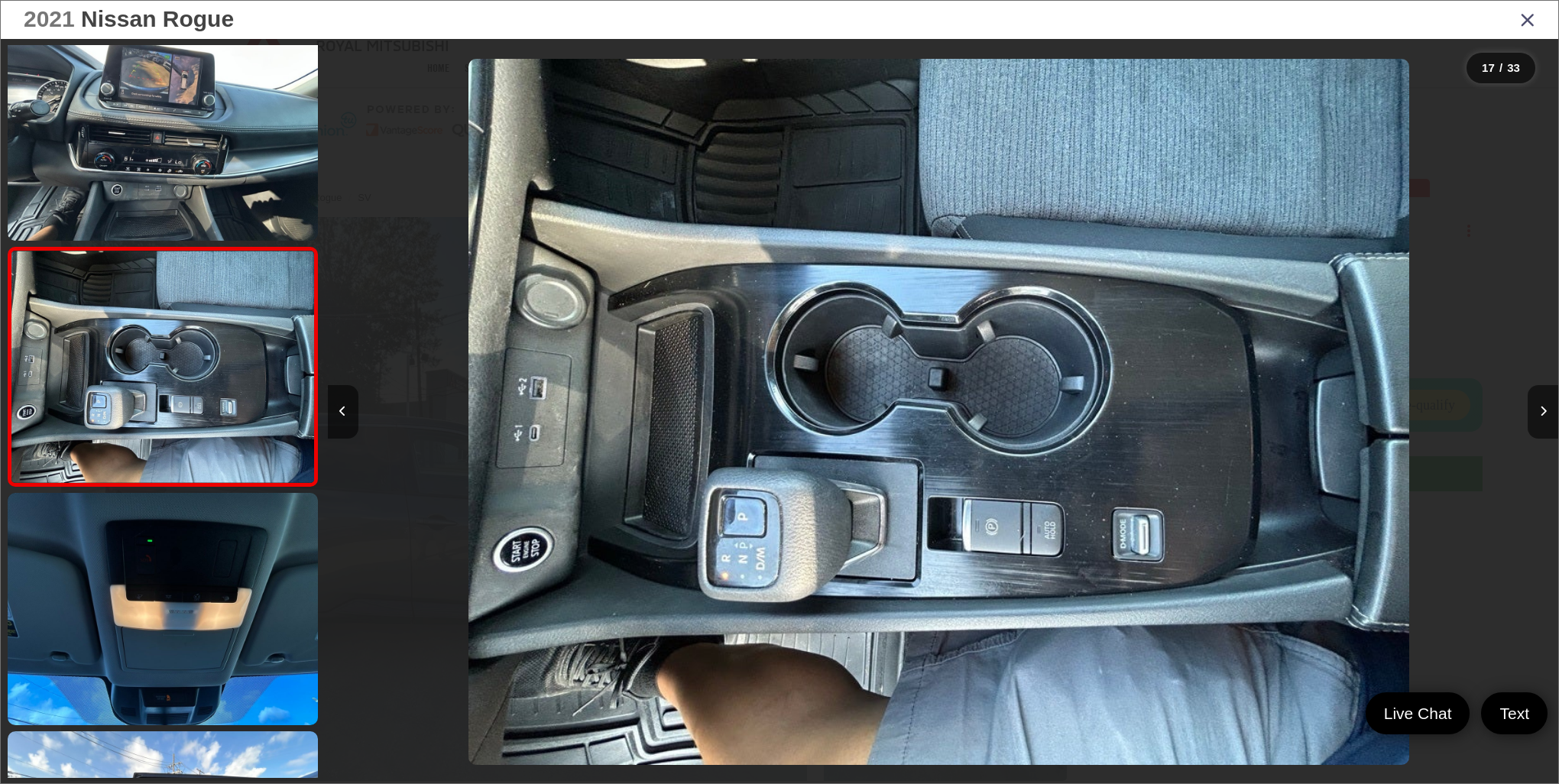
click at [224, 626] on link at bounding box center [163, 608] width 310 height 232
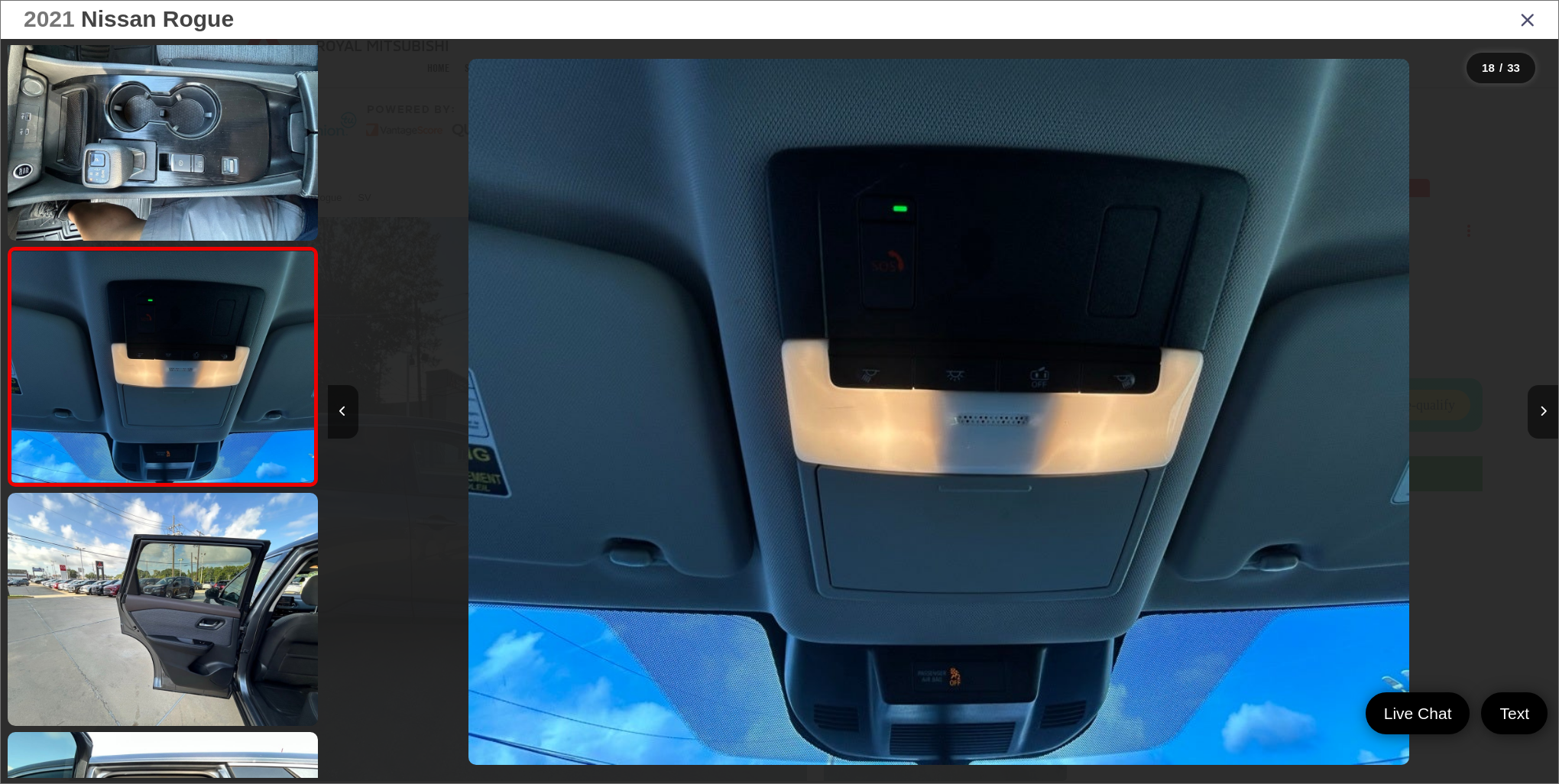
click at [224, 626] on link at bounding box center [163, 608] width 310 height 232
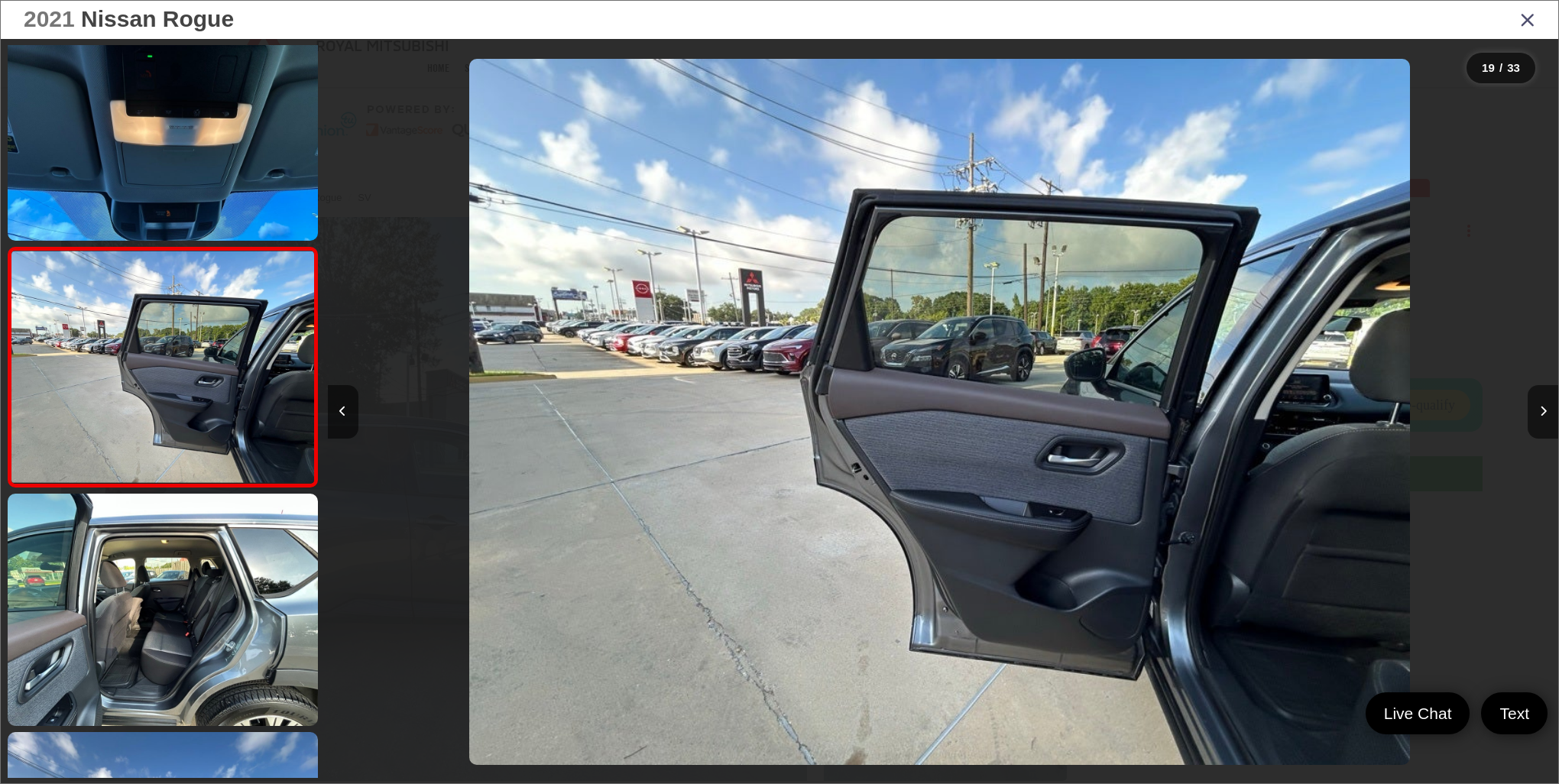
click at [224, 626] on link at bounding box center [163, 609] width 310 height 232
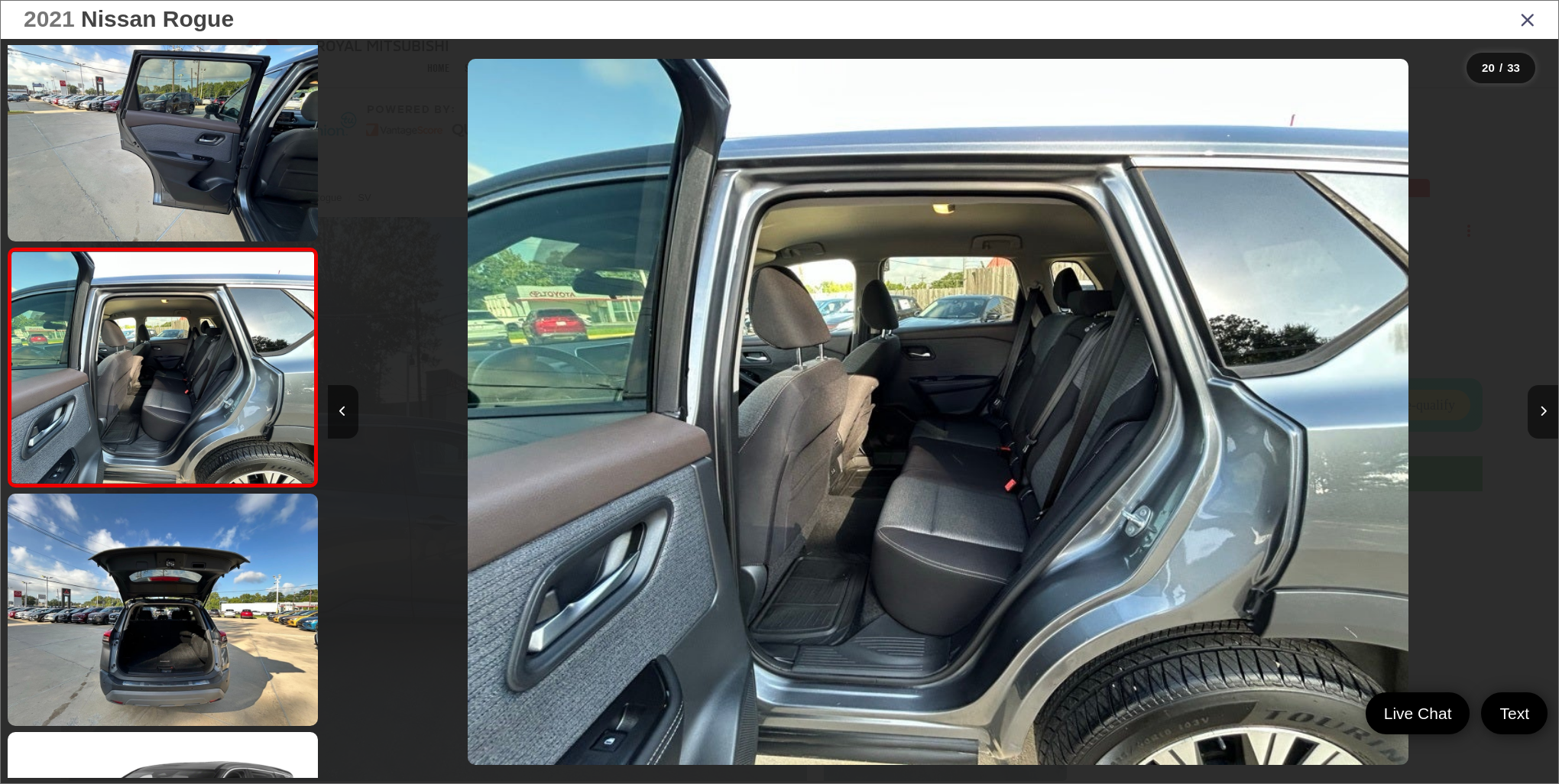
click at [224, 626] on link at bounding box center [163, 609] width 310 height 232
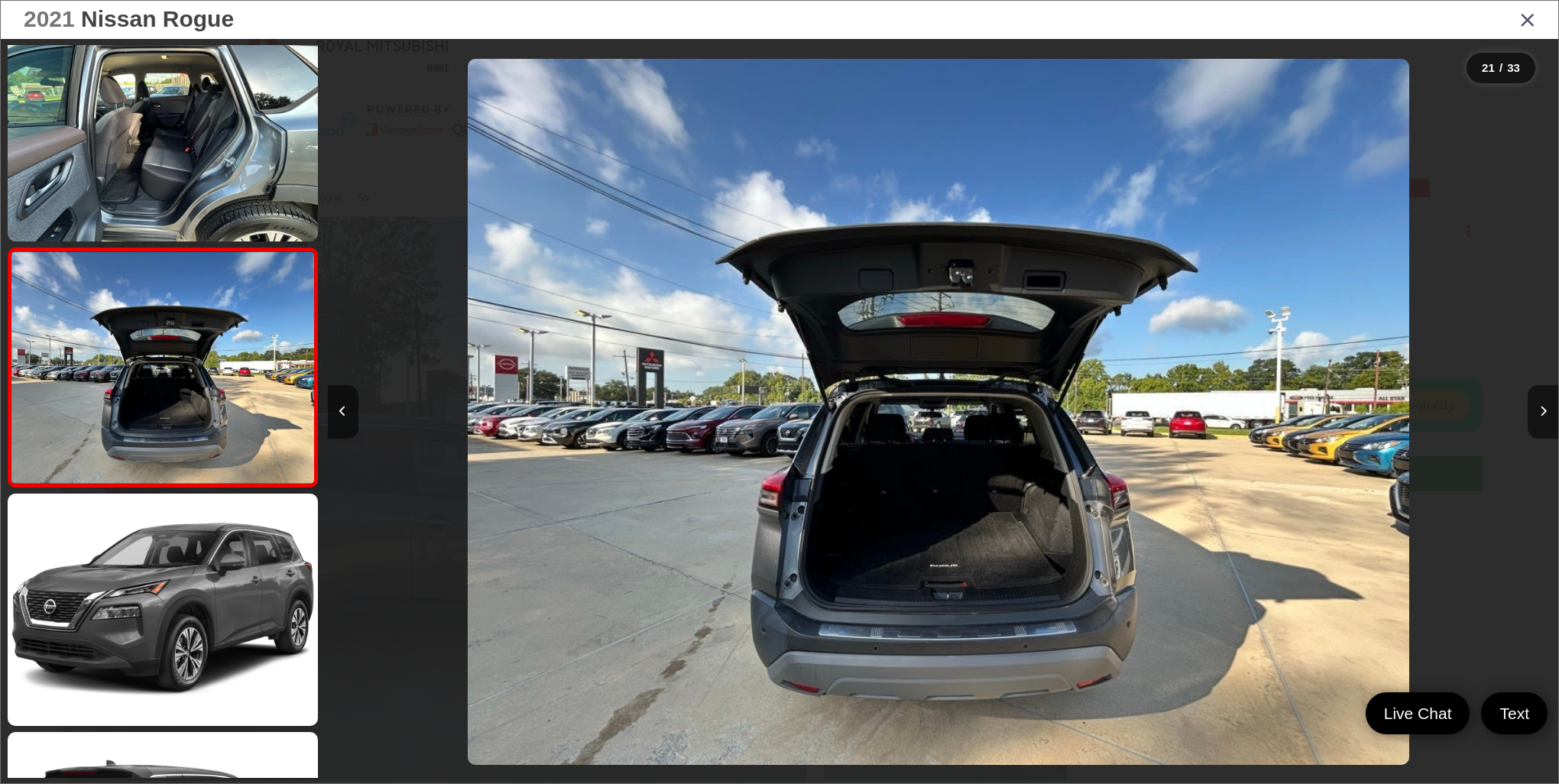
click at [224, 626] on link at bounding box center [163, 609] width 310 height 232
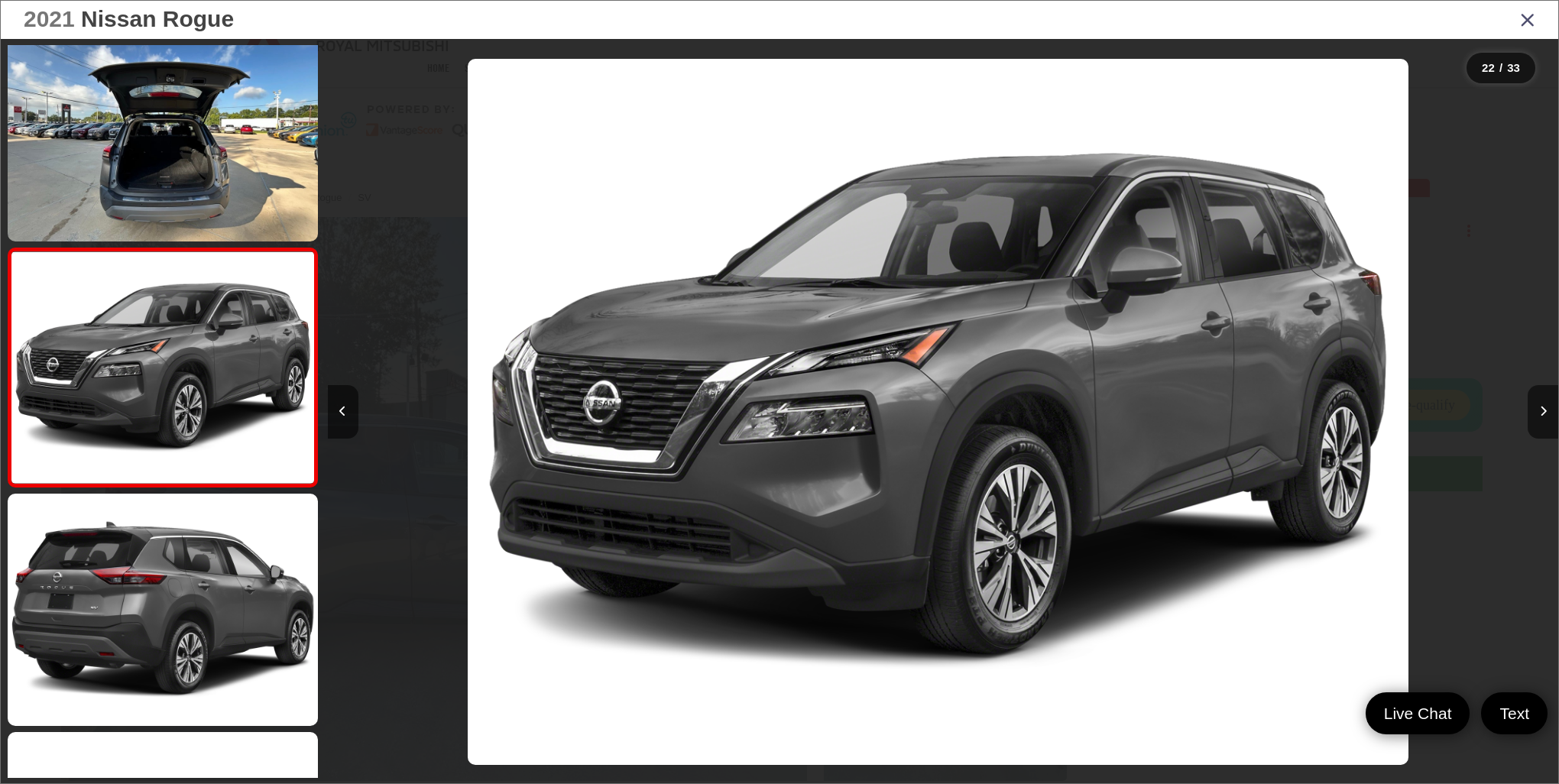
click at [224, 626] on link at bounding box center [163, 609] width 310 height 232
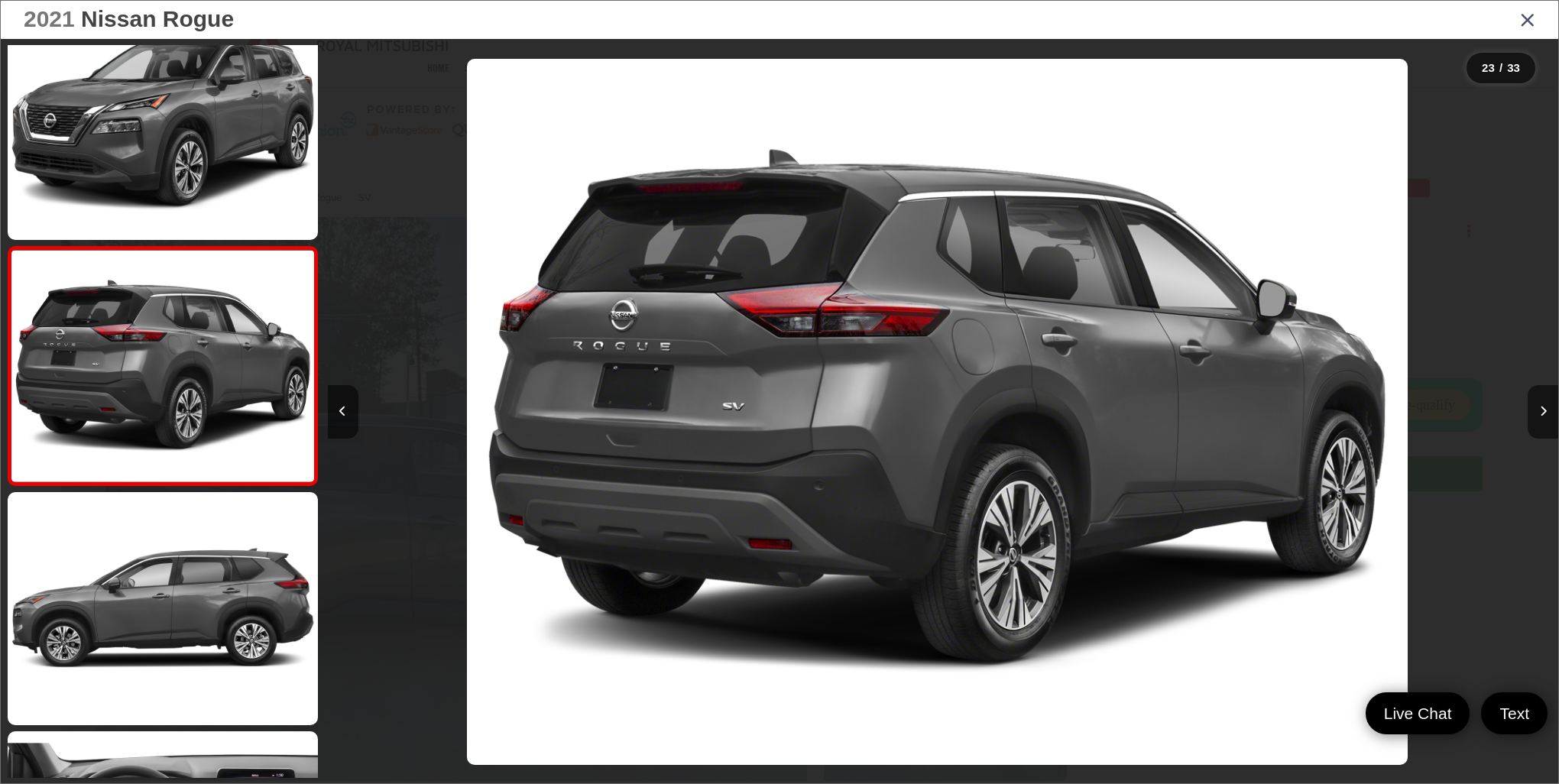
click at [224, 626] on link at bounding box center [163, 608] width 310 height 232
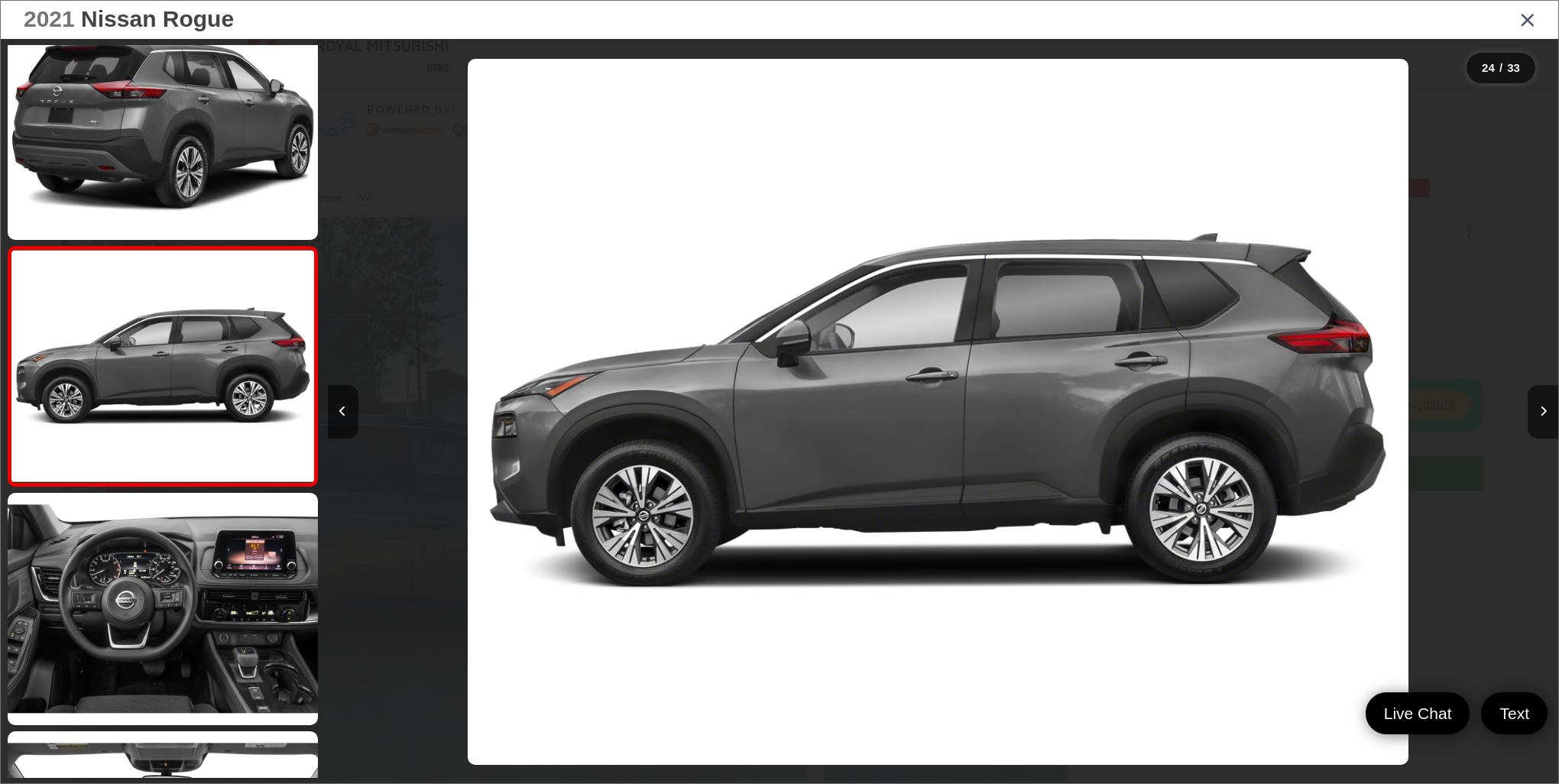
click at [224, 626] on link at bounding box center [163, 608] width 310 height 232
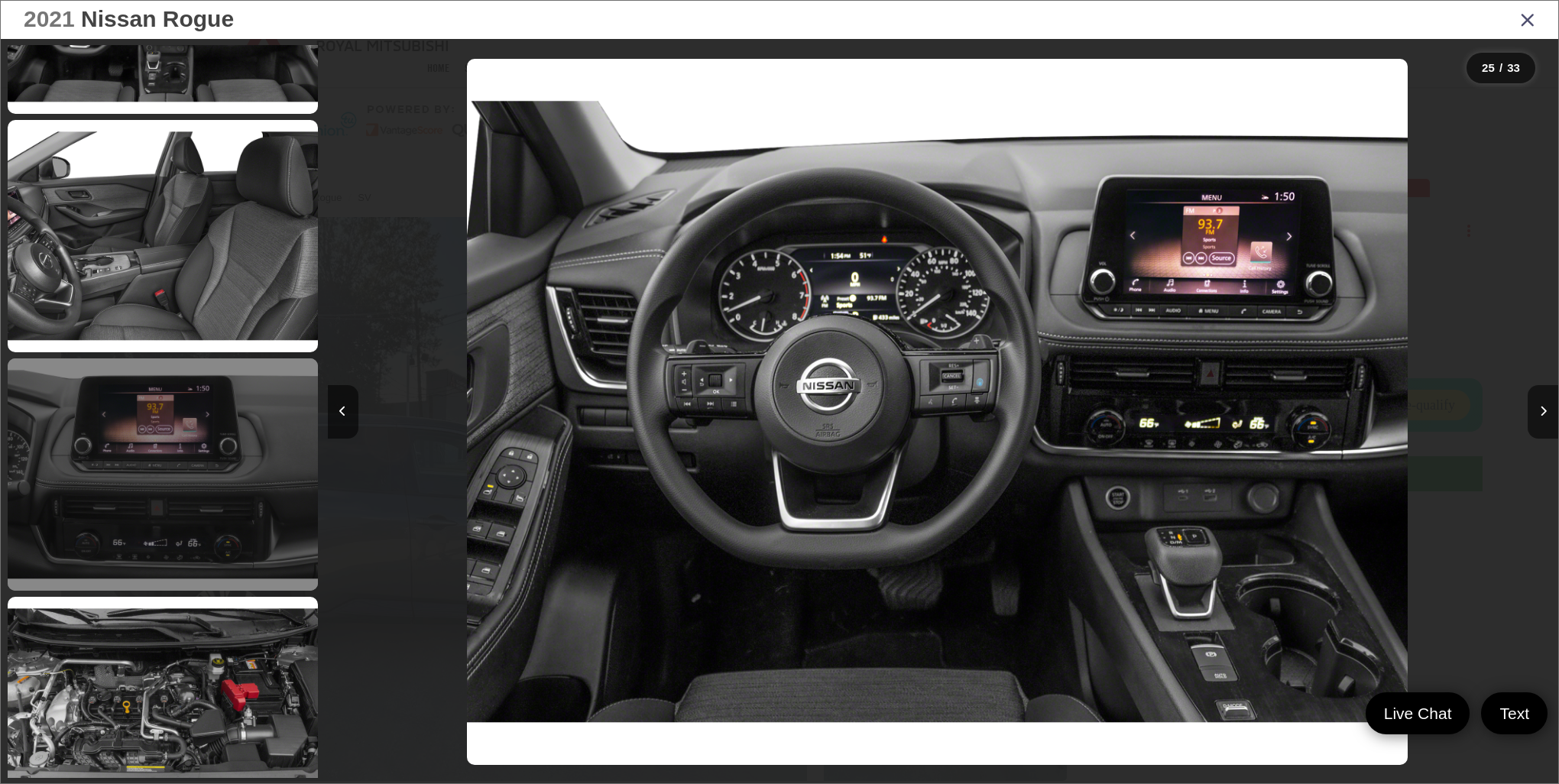
drag, startPoint x: 269, startPoint y: 544, endPoint x: 274, endPoint y: 553, distance: 10.3
click at [270, 544] on link at bounding box center [163, 474] width 310 height 232
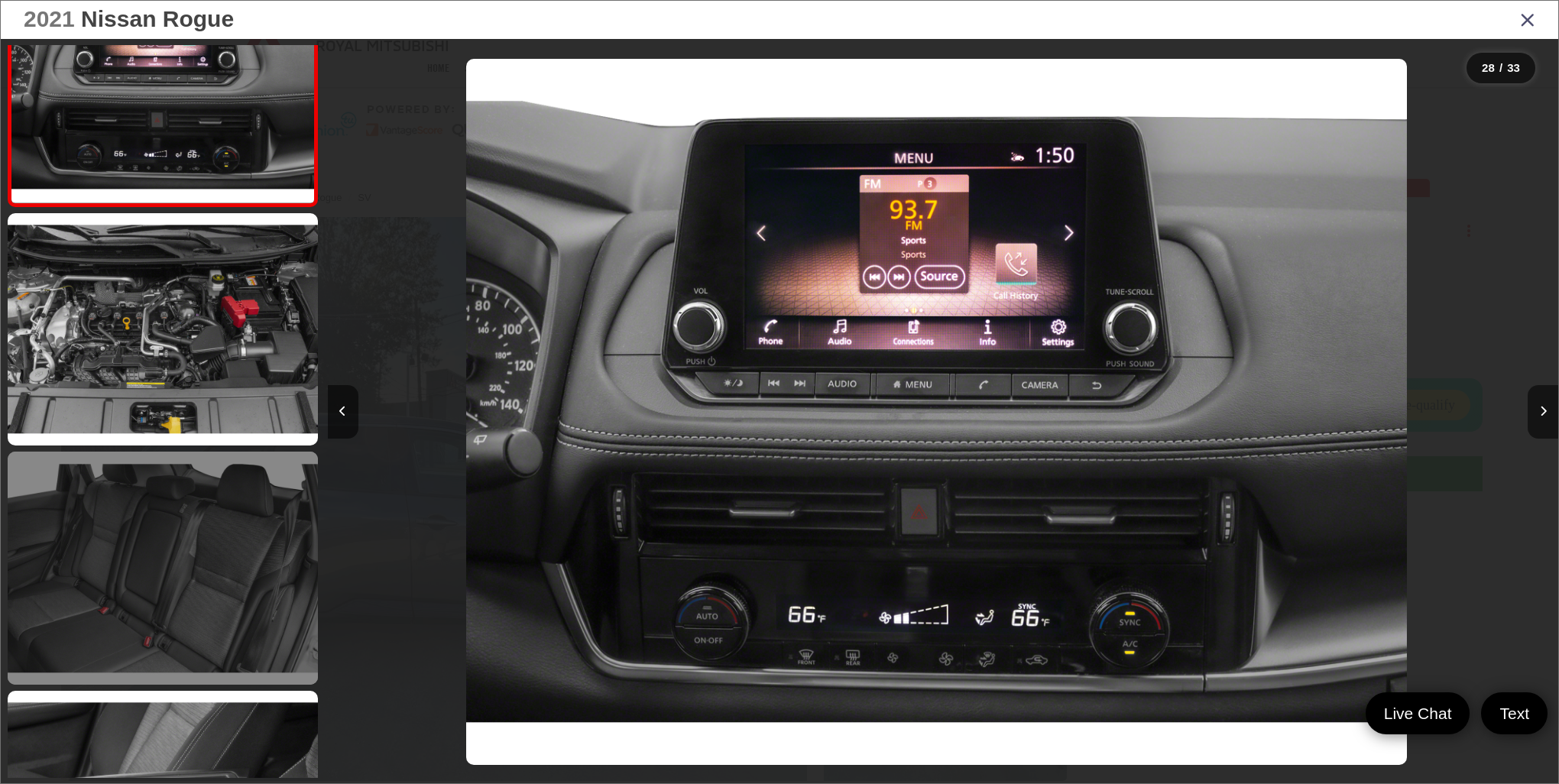
scroll to position [6545, 0]
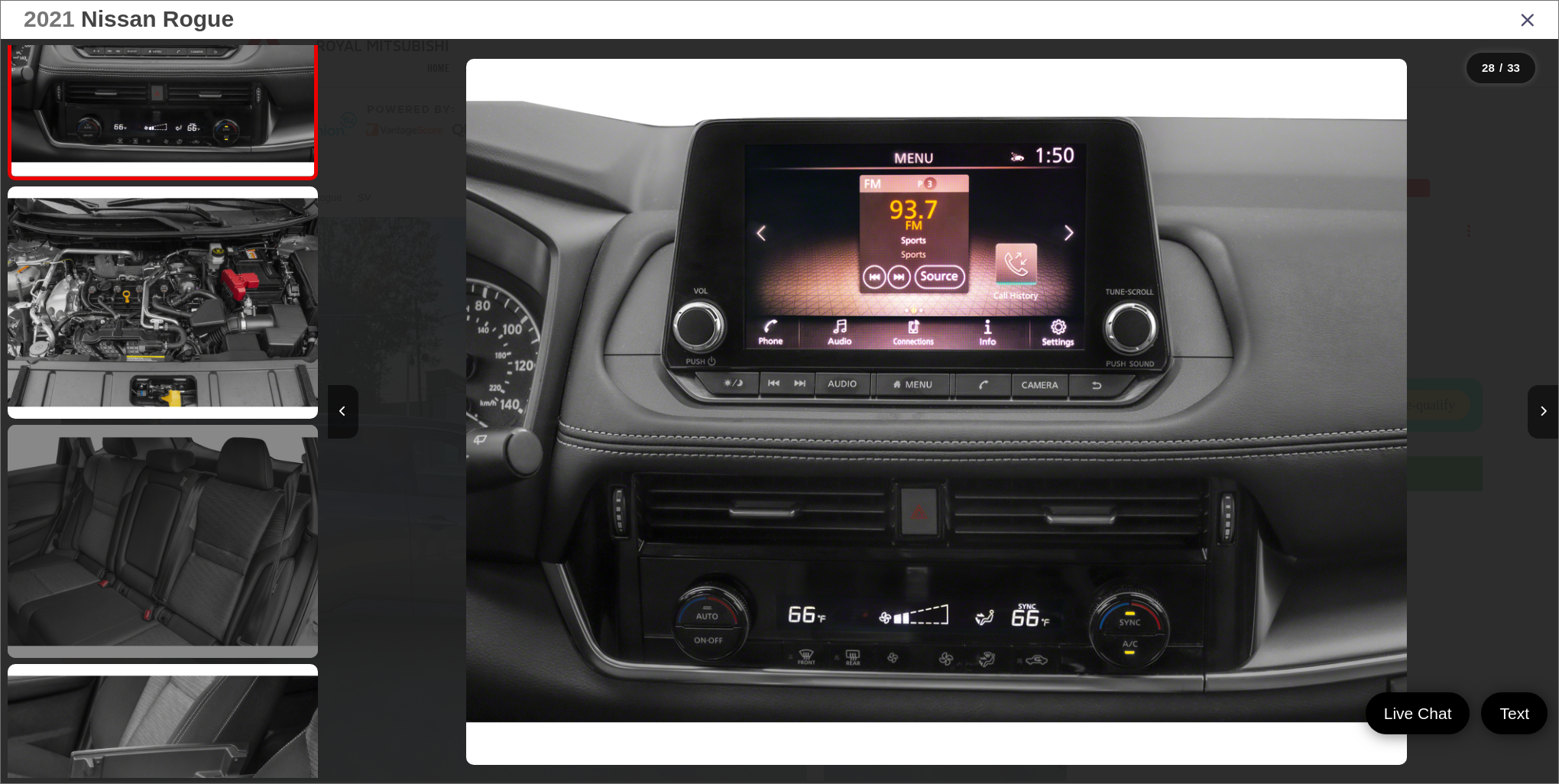
click at [270, 596] on link at bounding box center [163, 541] width 310 height 232
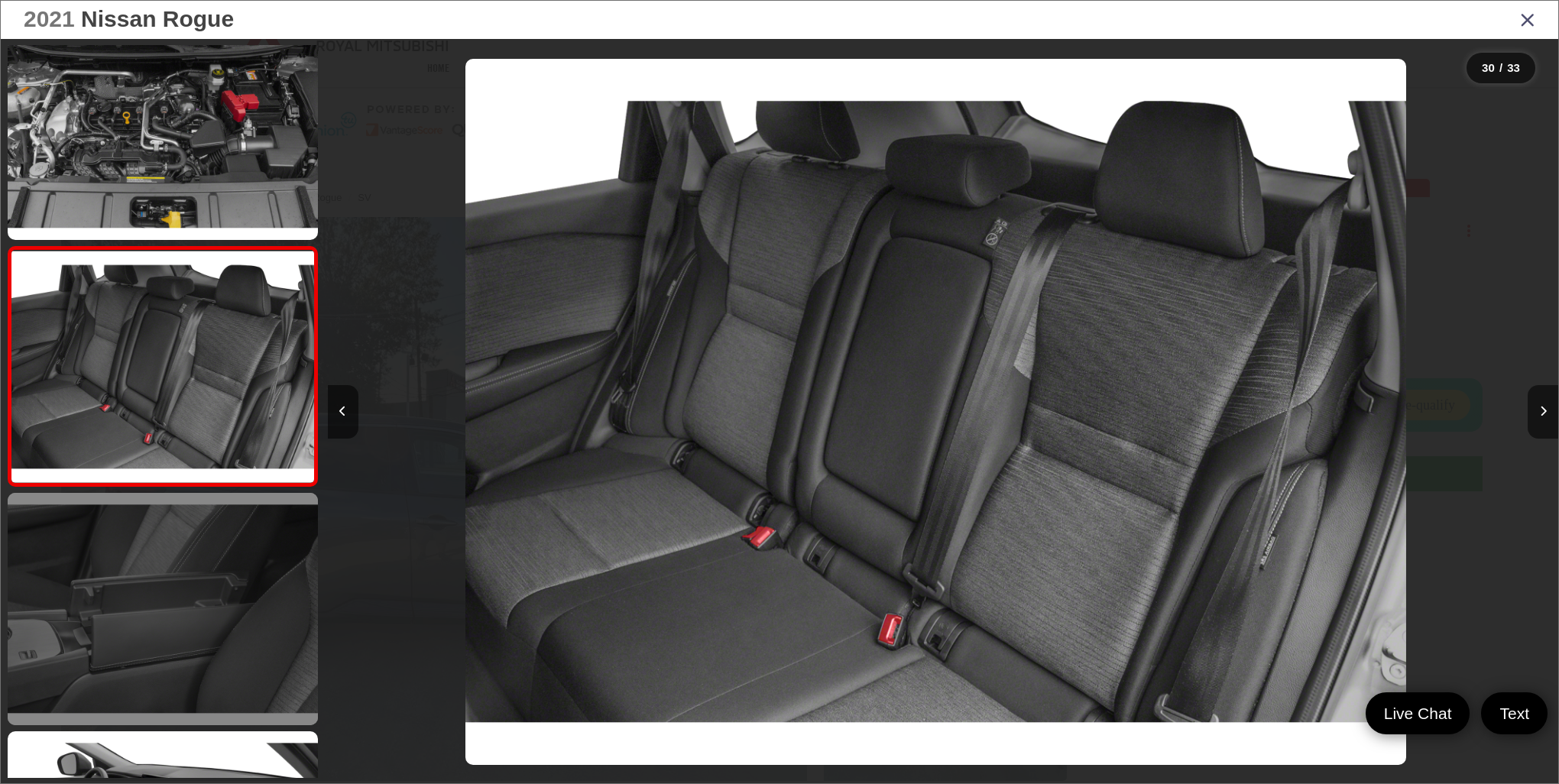
scroll to position [6792, 0]
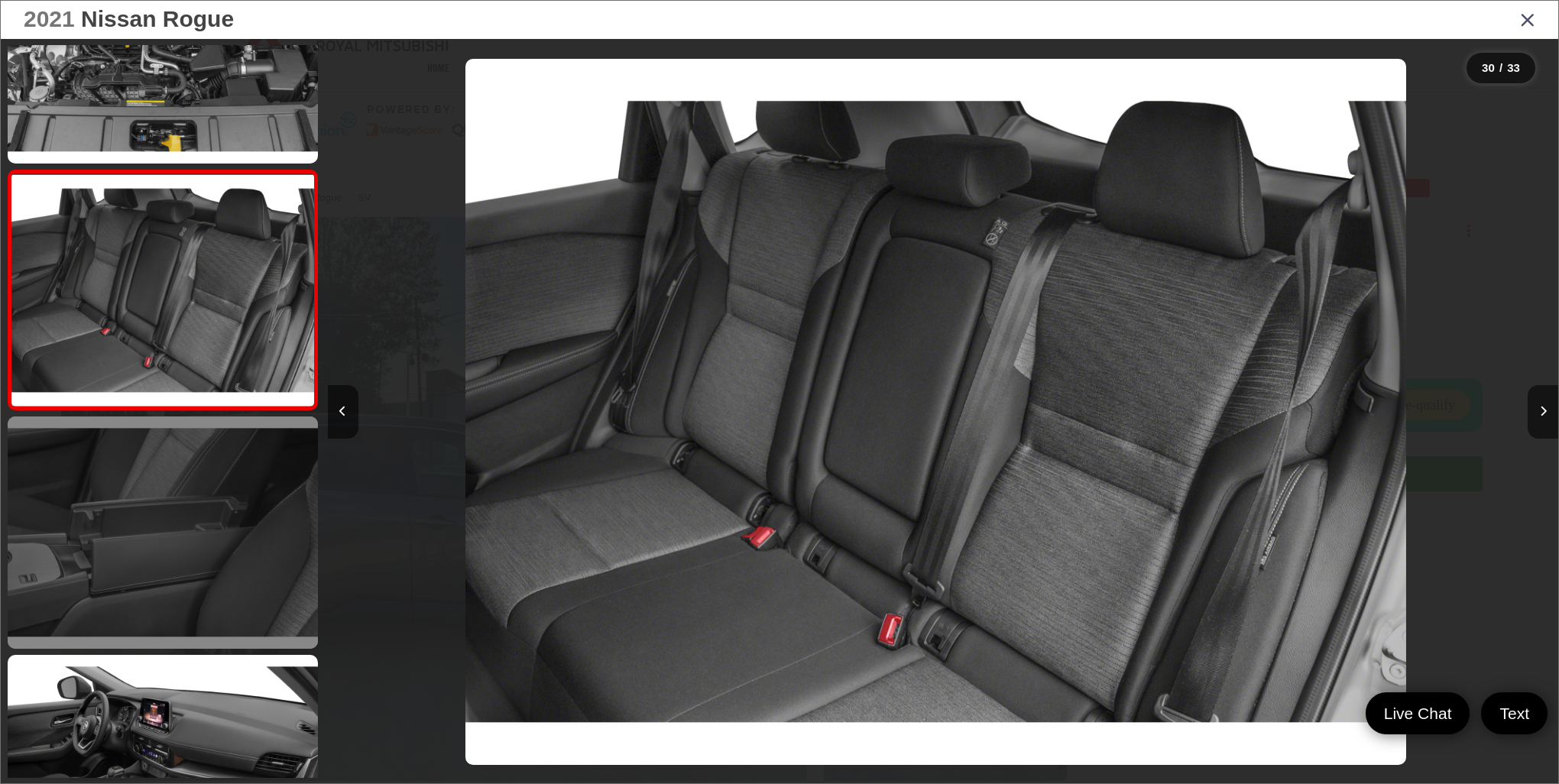
click at [269, 583] on link at bounding box center [163, 532] width 310 height 232
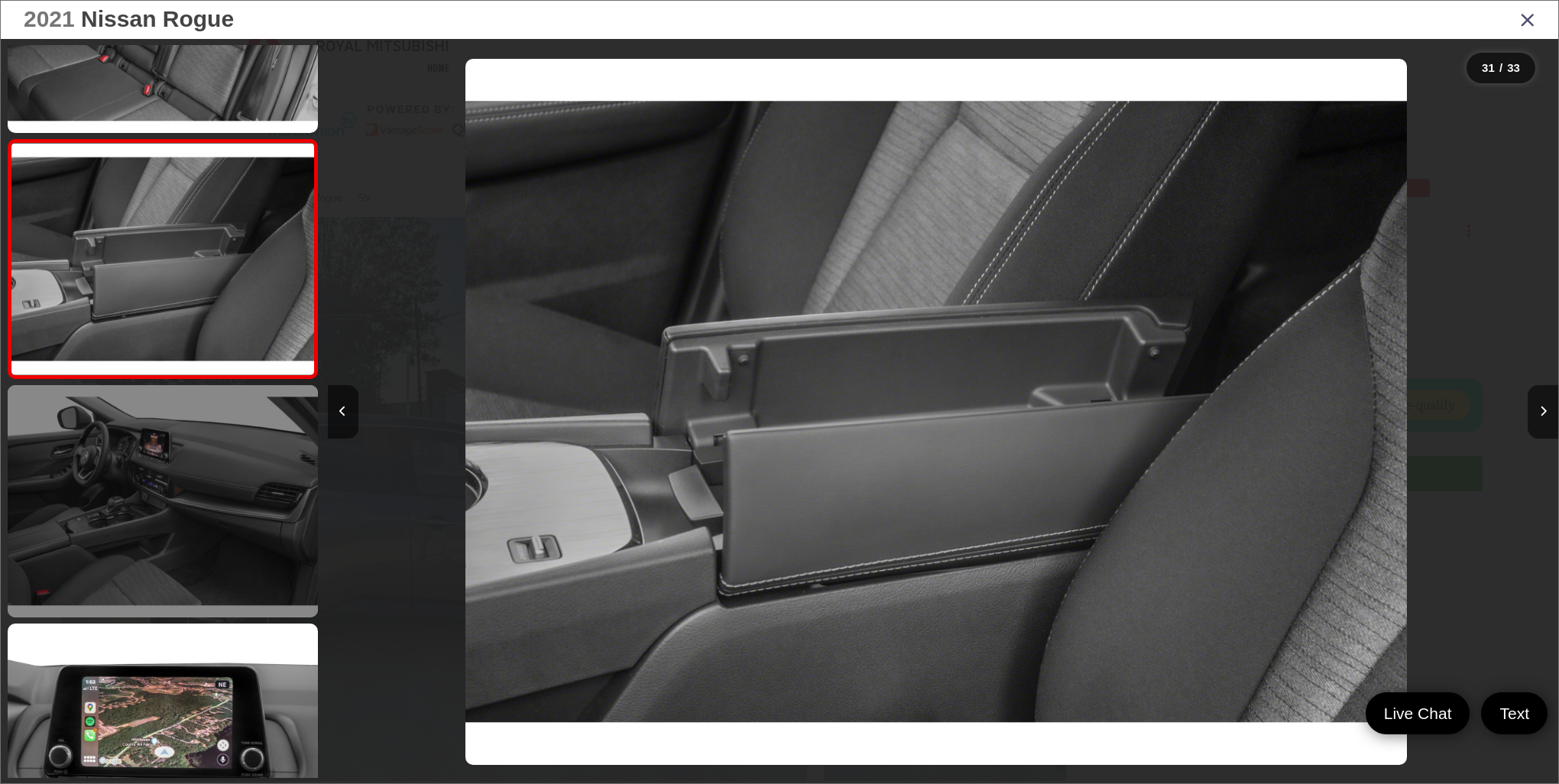
scroll to position [7107, 0]
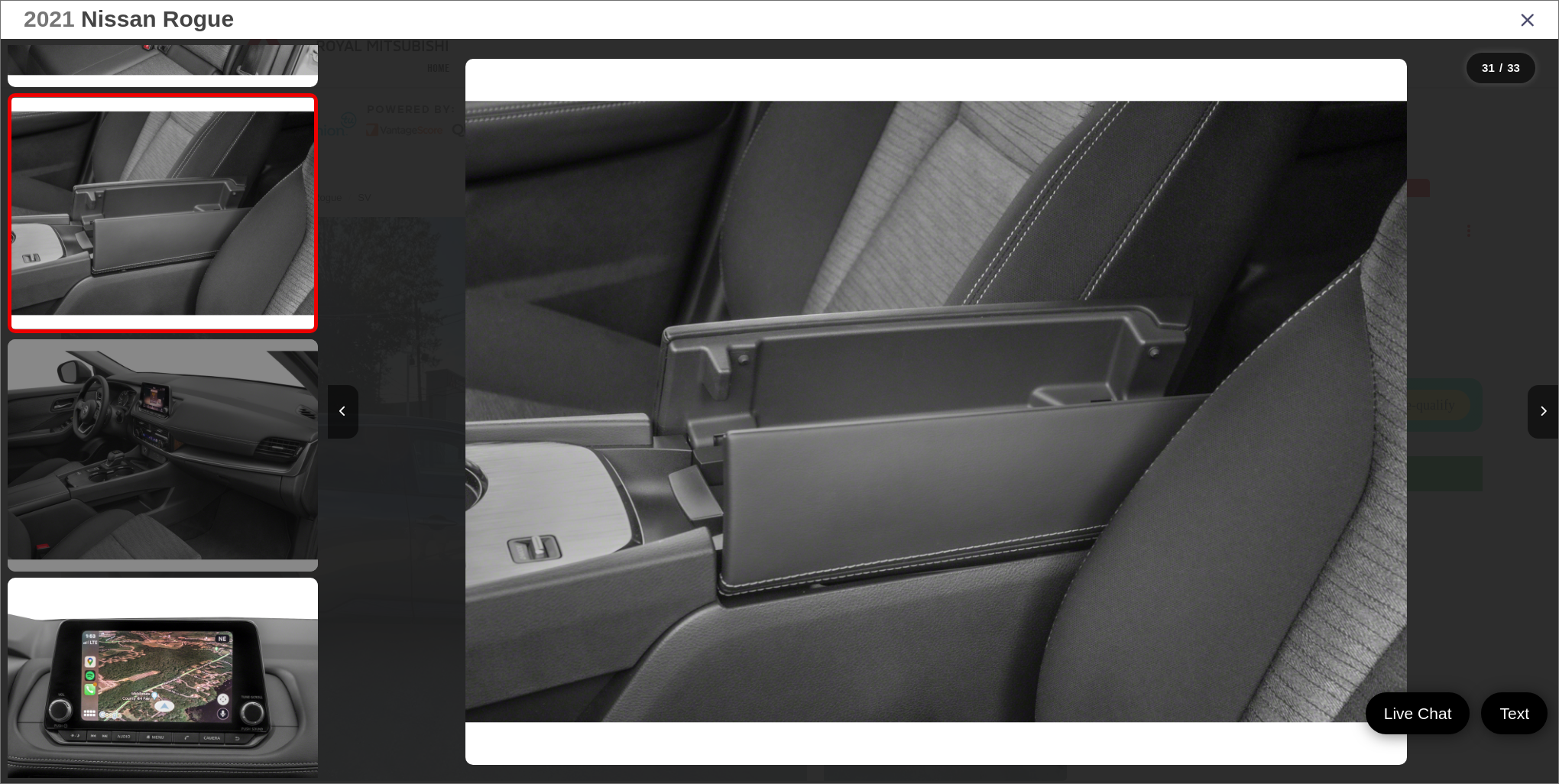
click at [282, 516] on link at bounding box center [163, 455] width 310 height 232
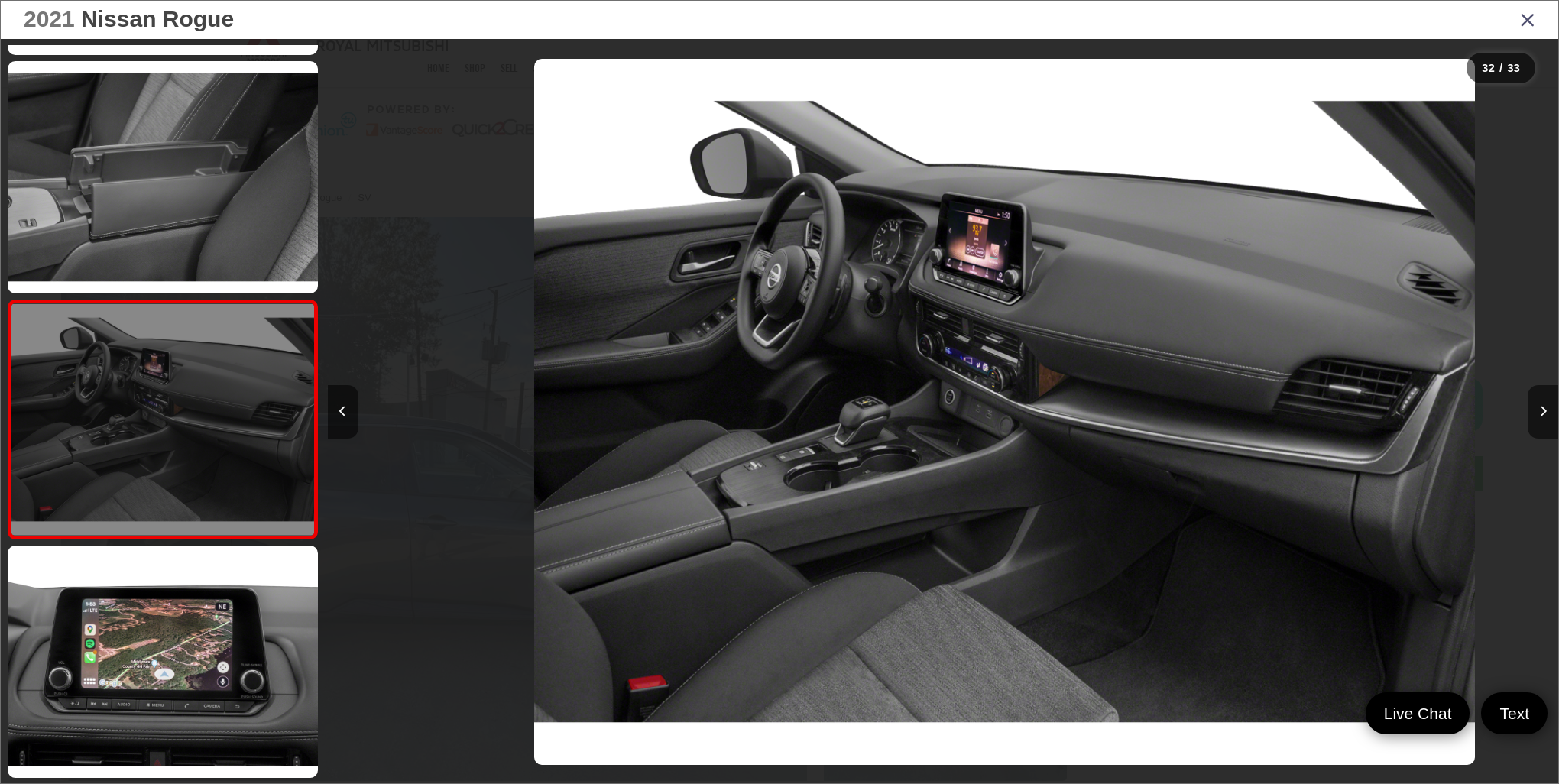
scroll to position [0, 38157]
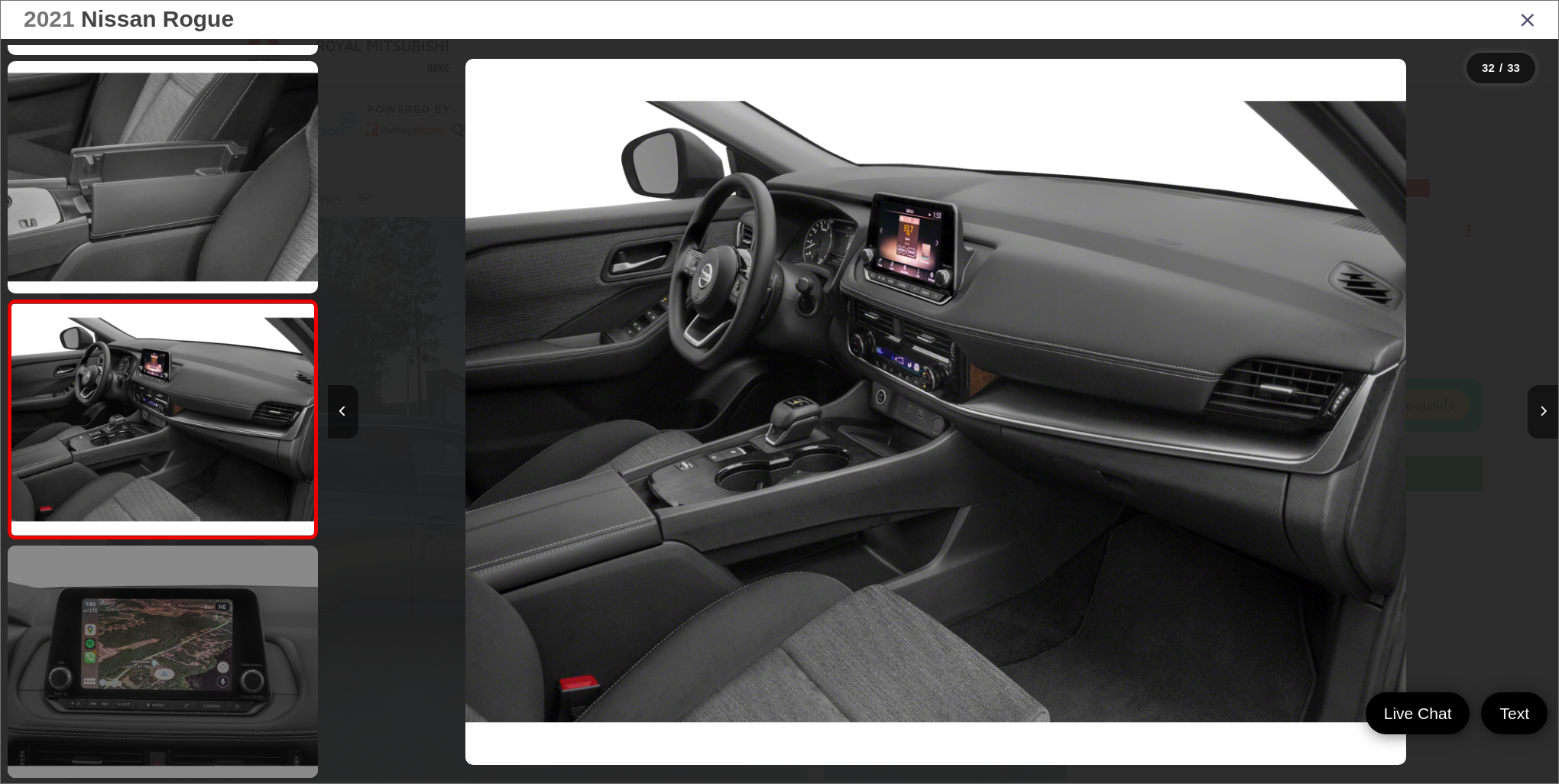
click at [207, 606] on link at bounding box center [163, 661] width 310 height 232
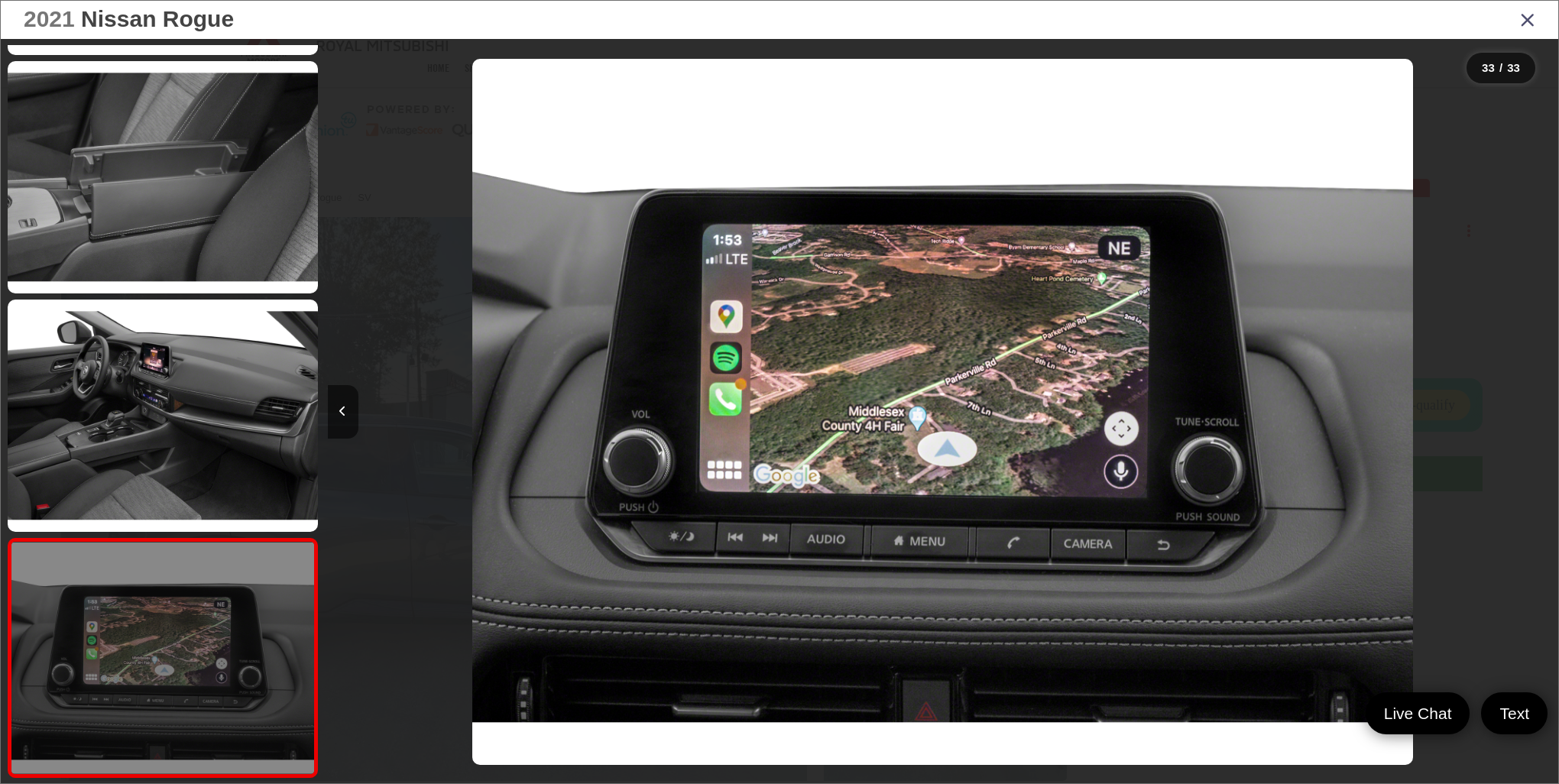
scroll to position [0, 39388]
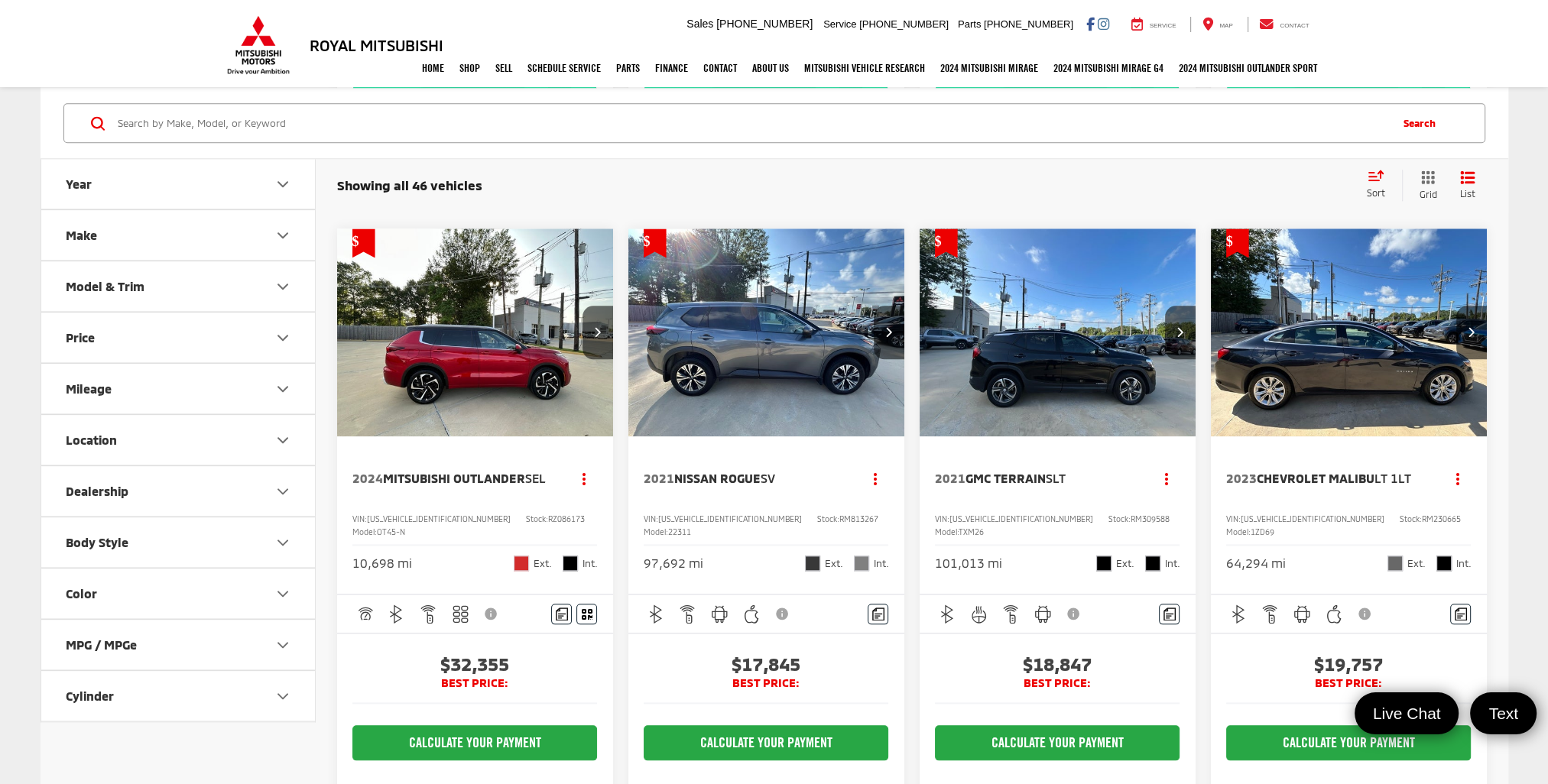
scroll to position [2139, 0]
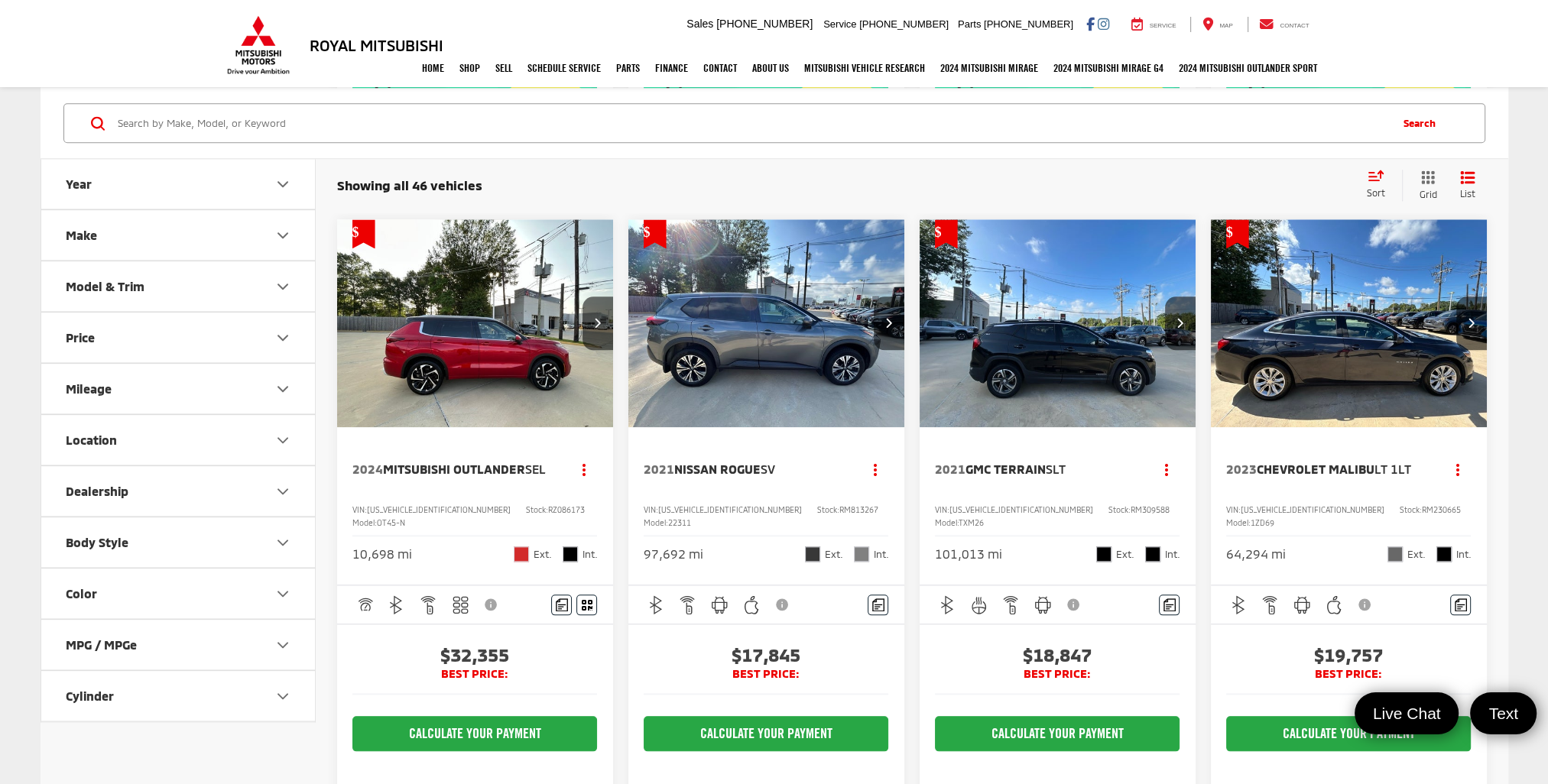
click at [750, 462] on span "Nissan Rogue" at bounding box center [717, 468] width 87 height 14
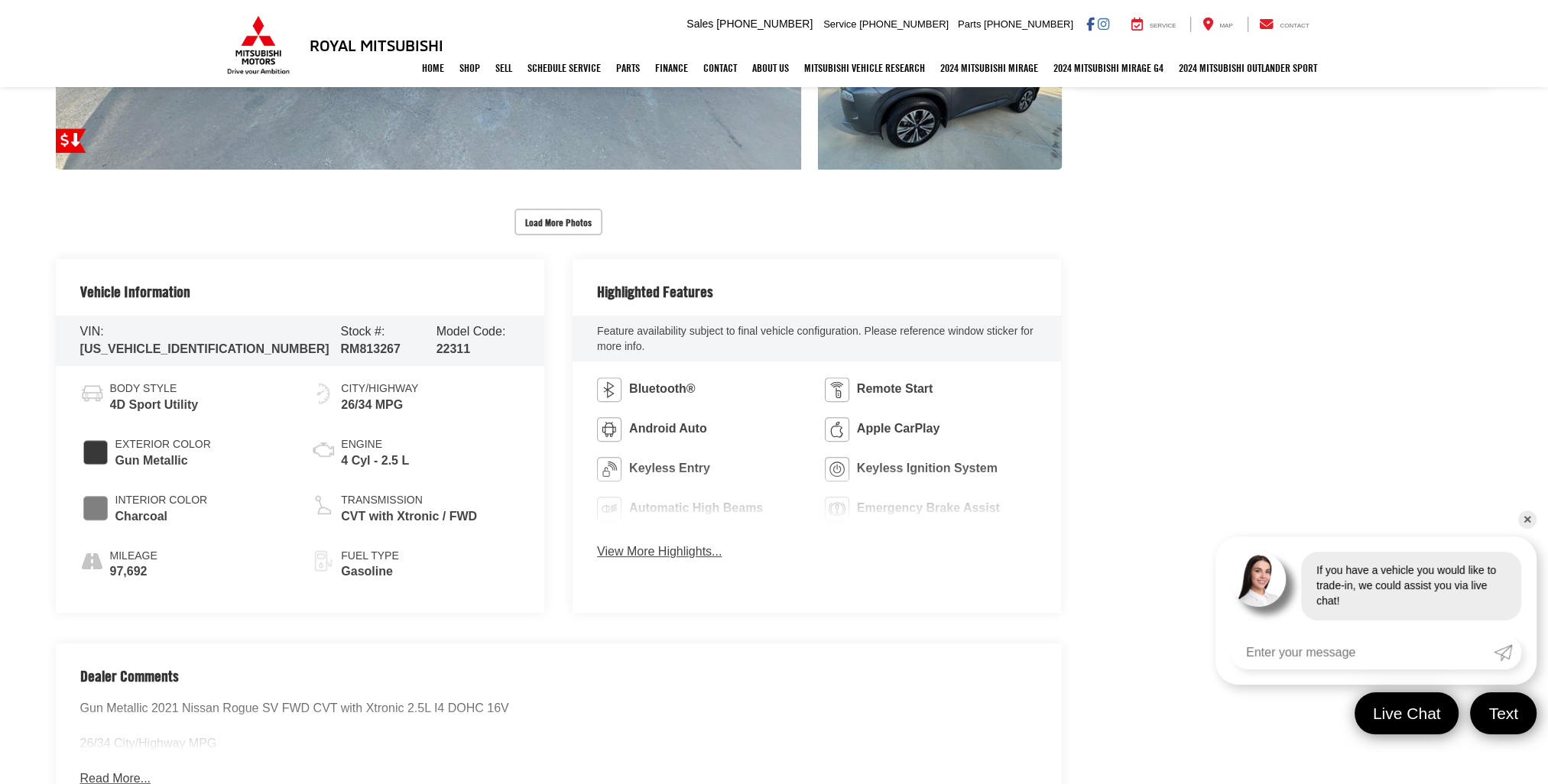
click at [668, 550] on button "View More Highlights..." at bounding box center [659, 552] width 125 height 17
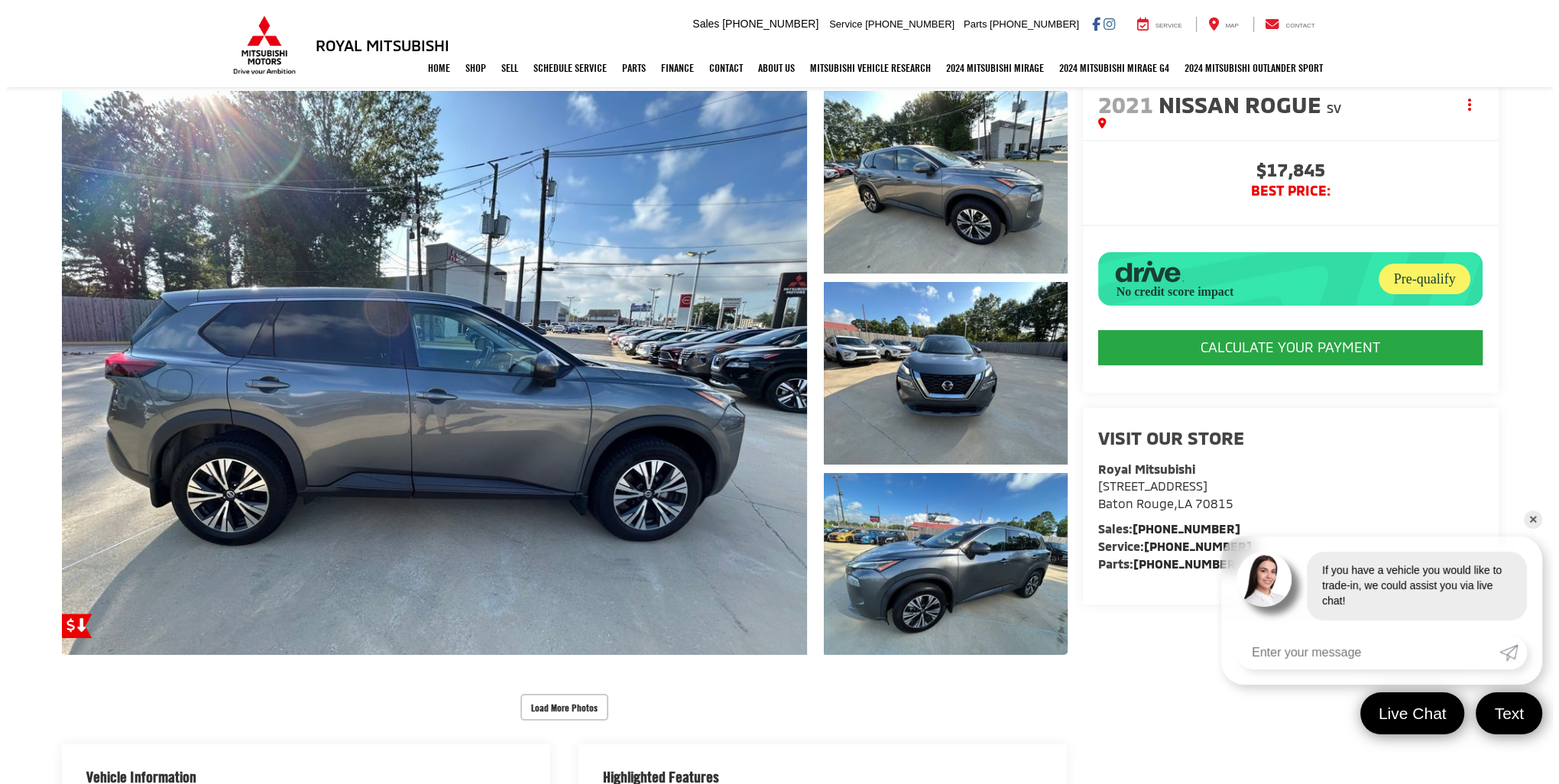
scroll to position [153, 0]
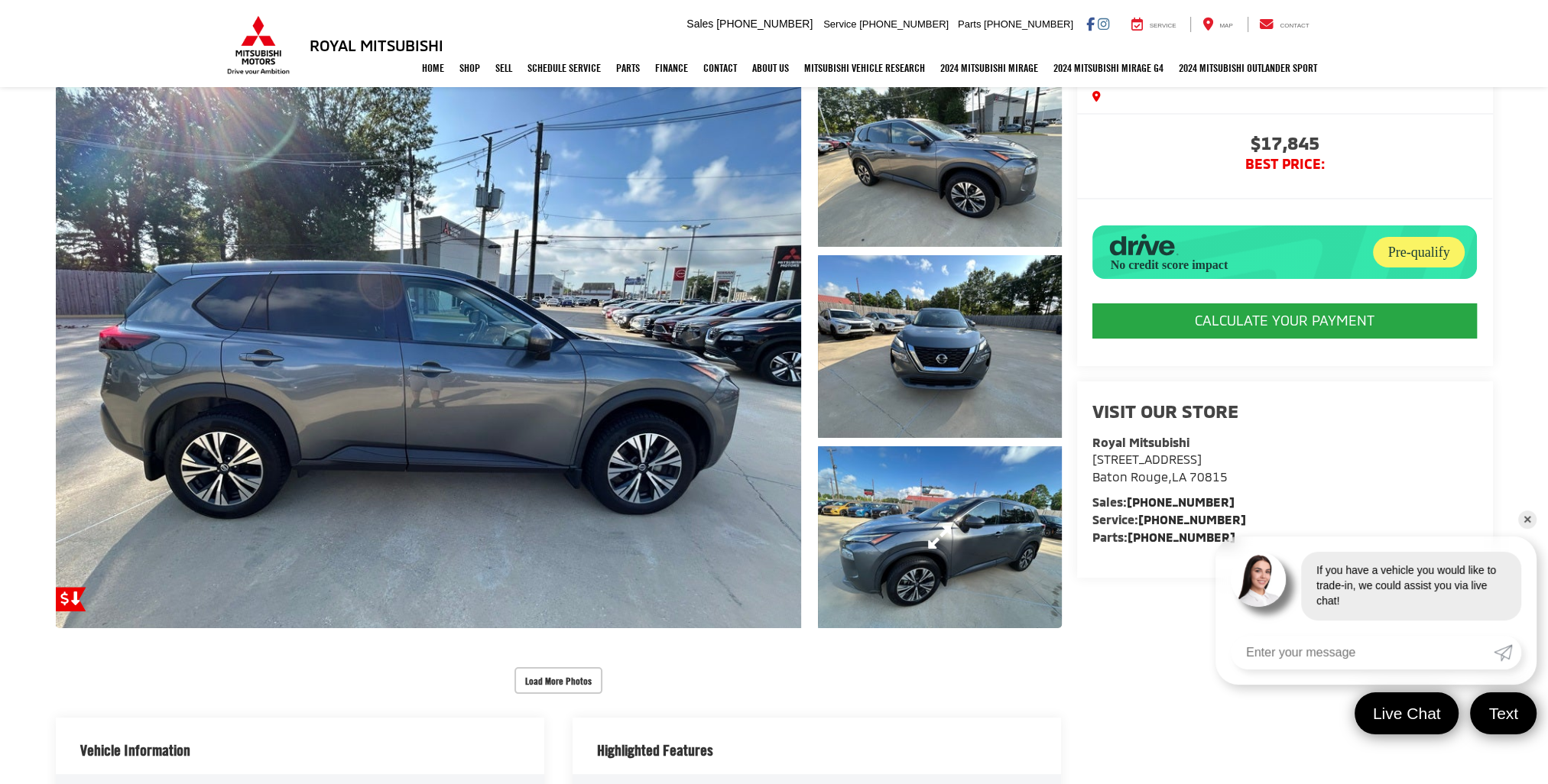
click at [937, 565] on link "Expand Photo 3" at bounding box center [939, 537] width 243 height 182
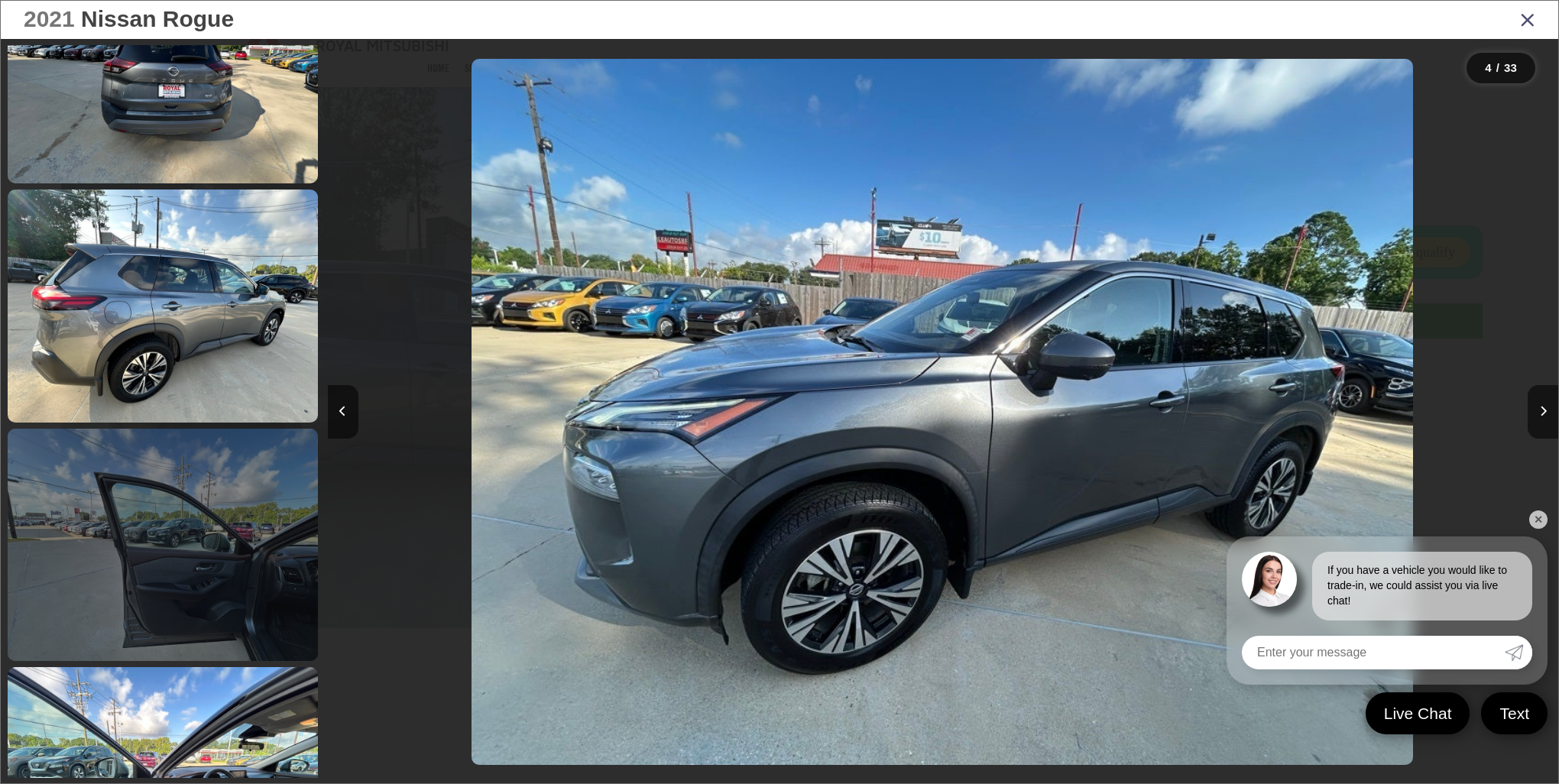
scroll to position [1735, 0]
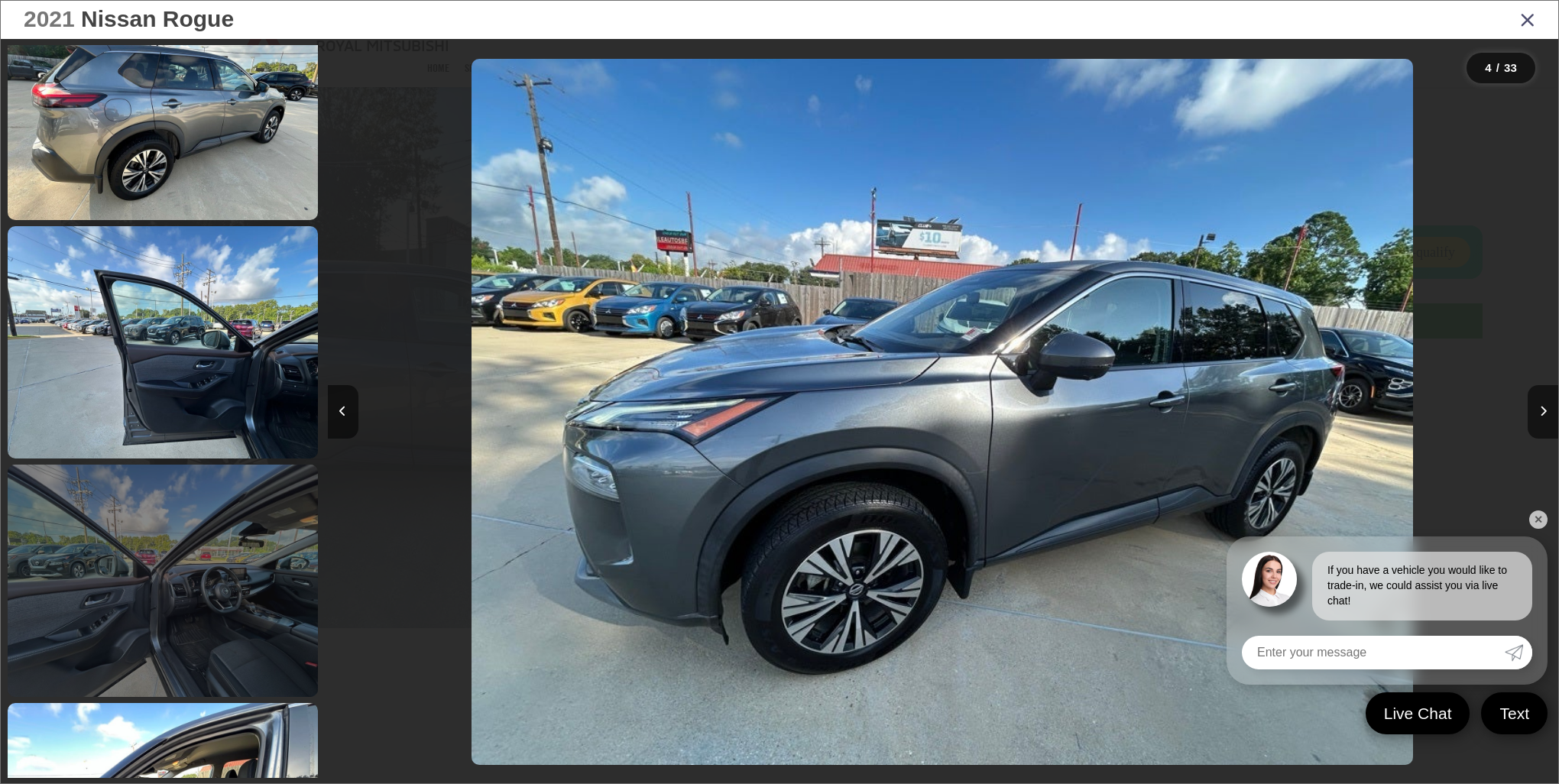
click at [279, 603] on link at bounding box center [163, 581] width 310 height 232
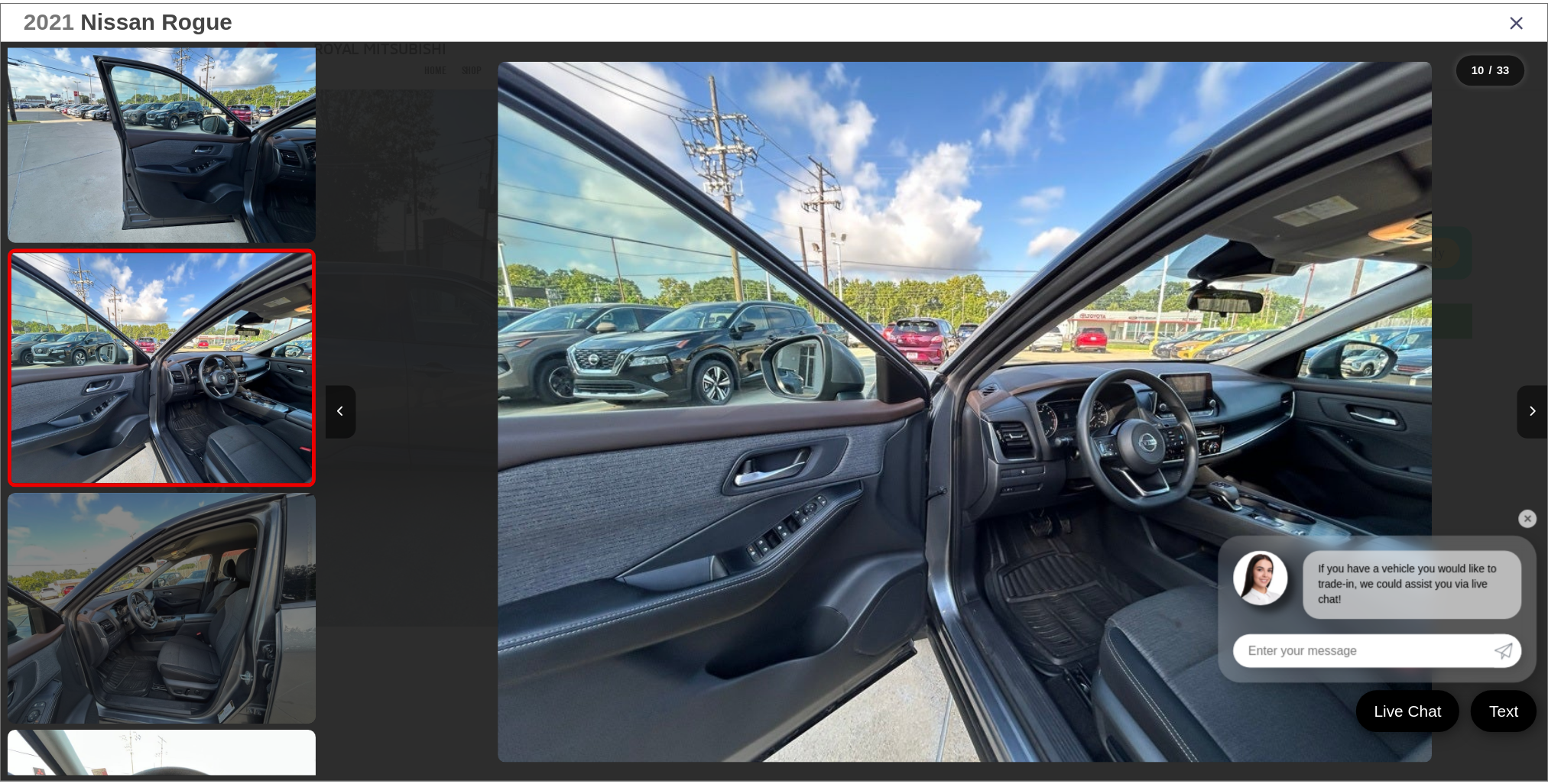
scroll to position [0, 11080]
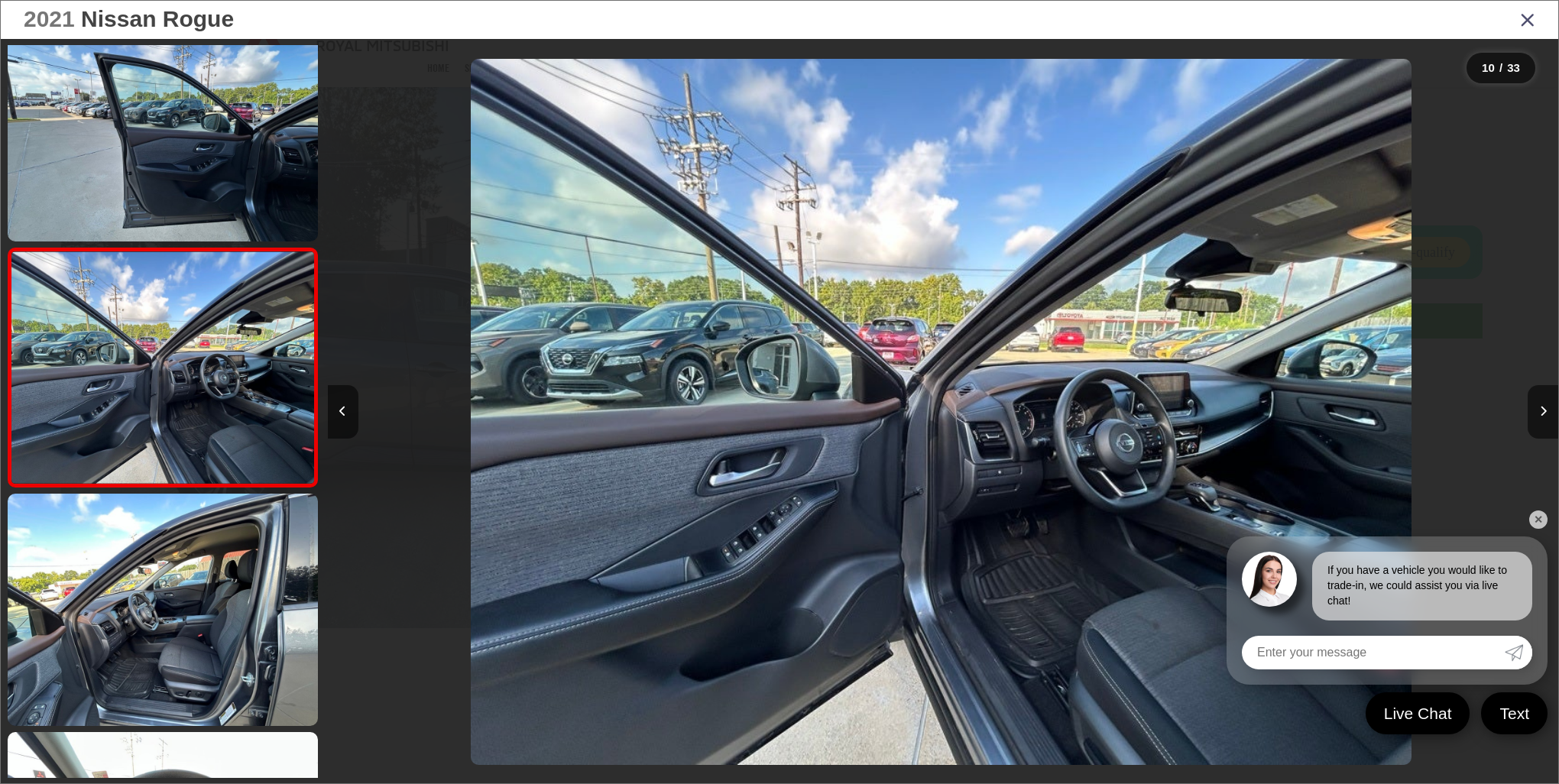
click at [1530, 23] on icon "Close gallery" at bounding box center [1528, 19] width 15 height 20
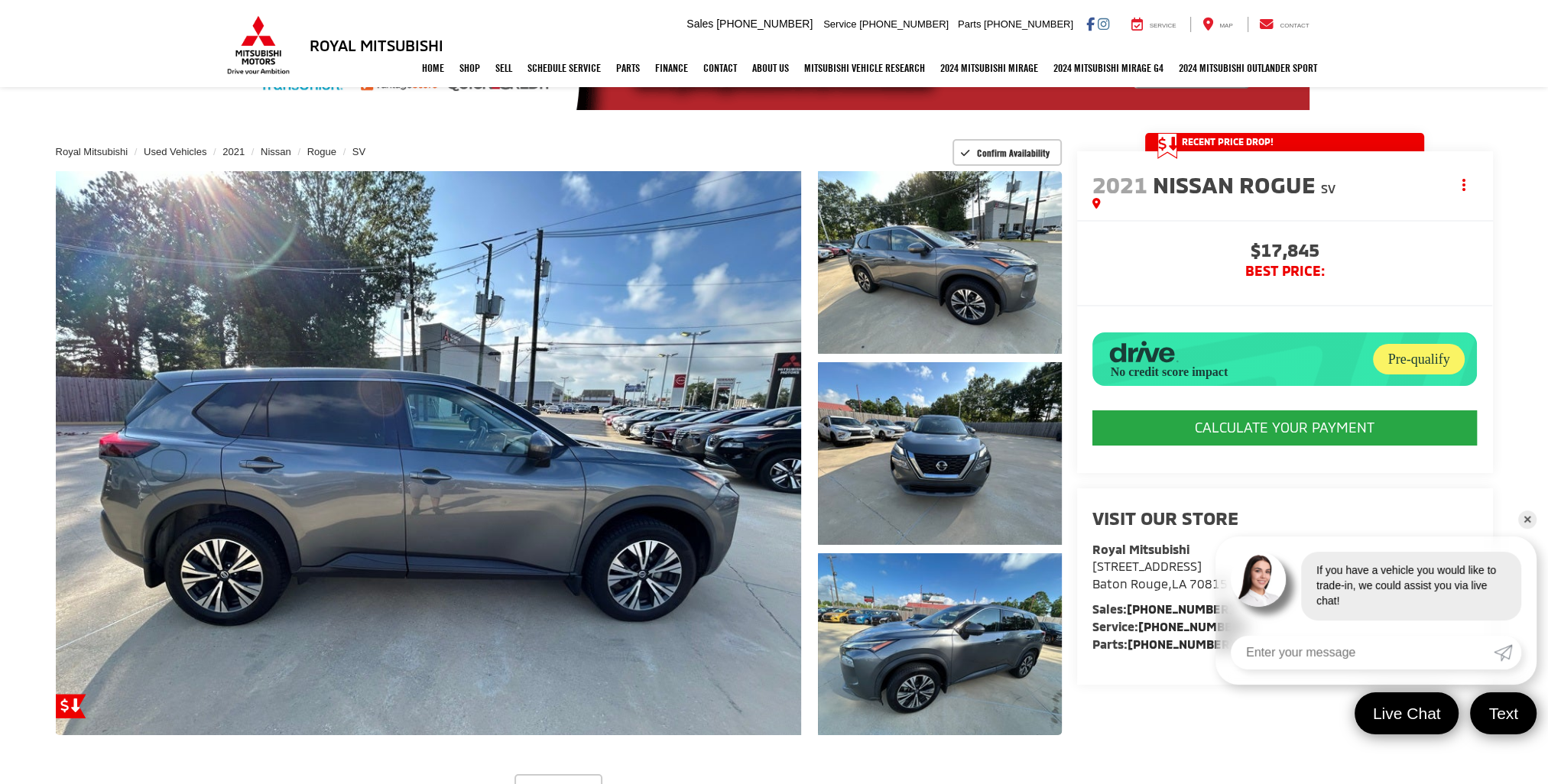
scroll to position [0, 0]
